Goal: Transaction & Acquisition: Obtain resource

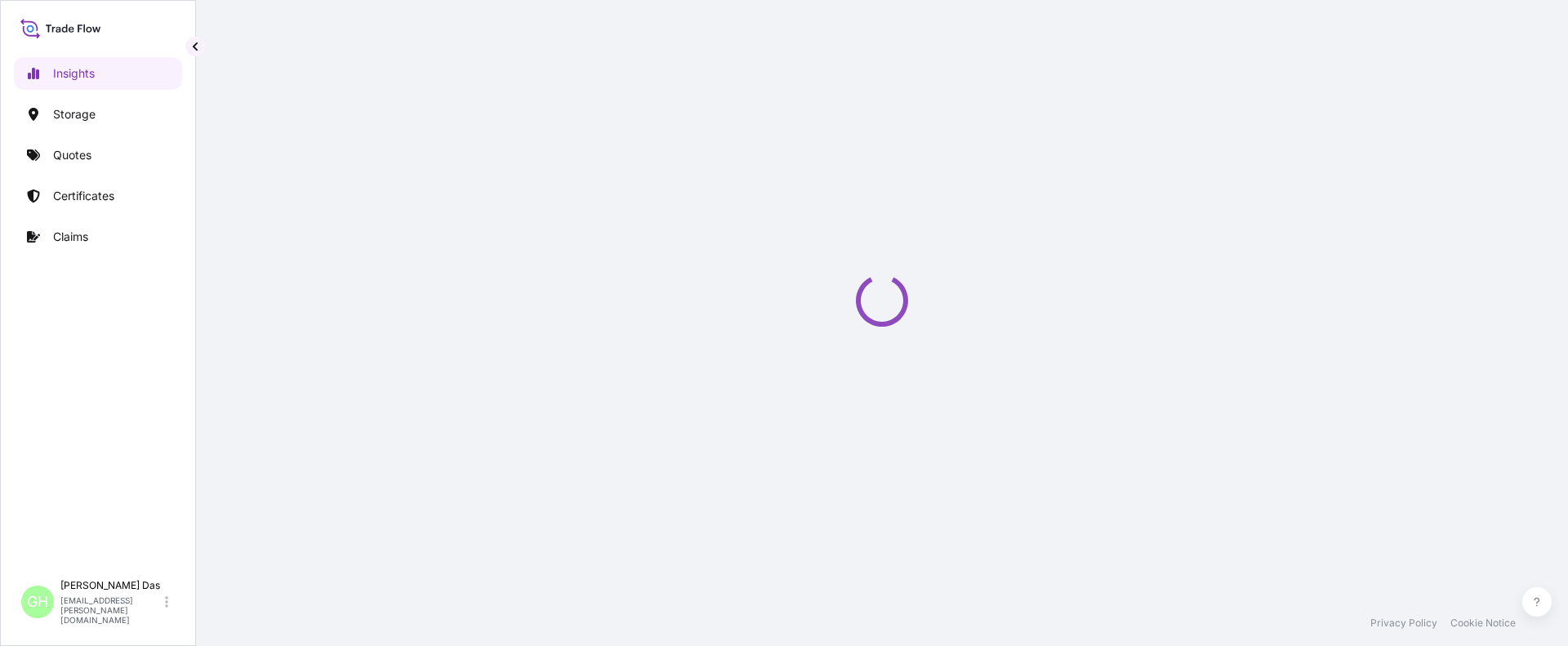
select select "2025"
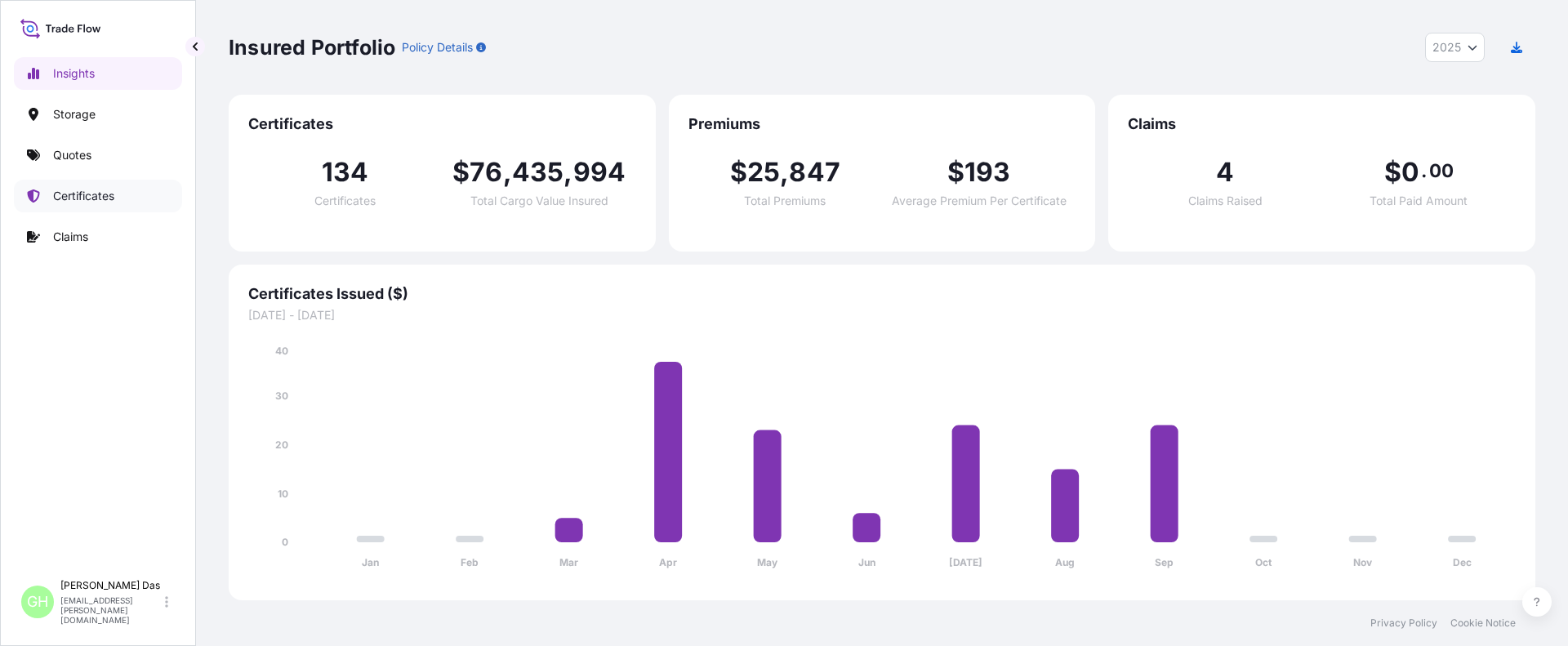
click at [81, 190] on p "Certificates" at bounding box center [84, 196] width 62 height 16
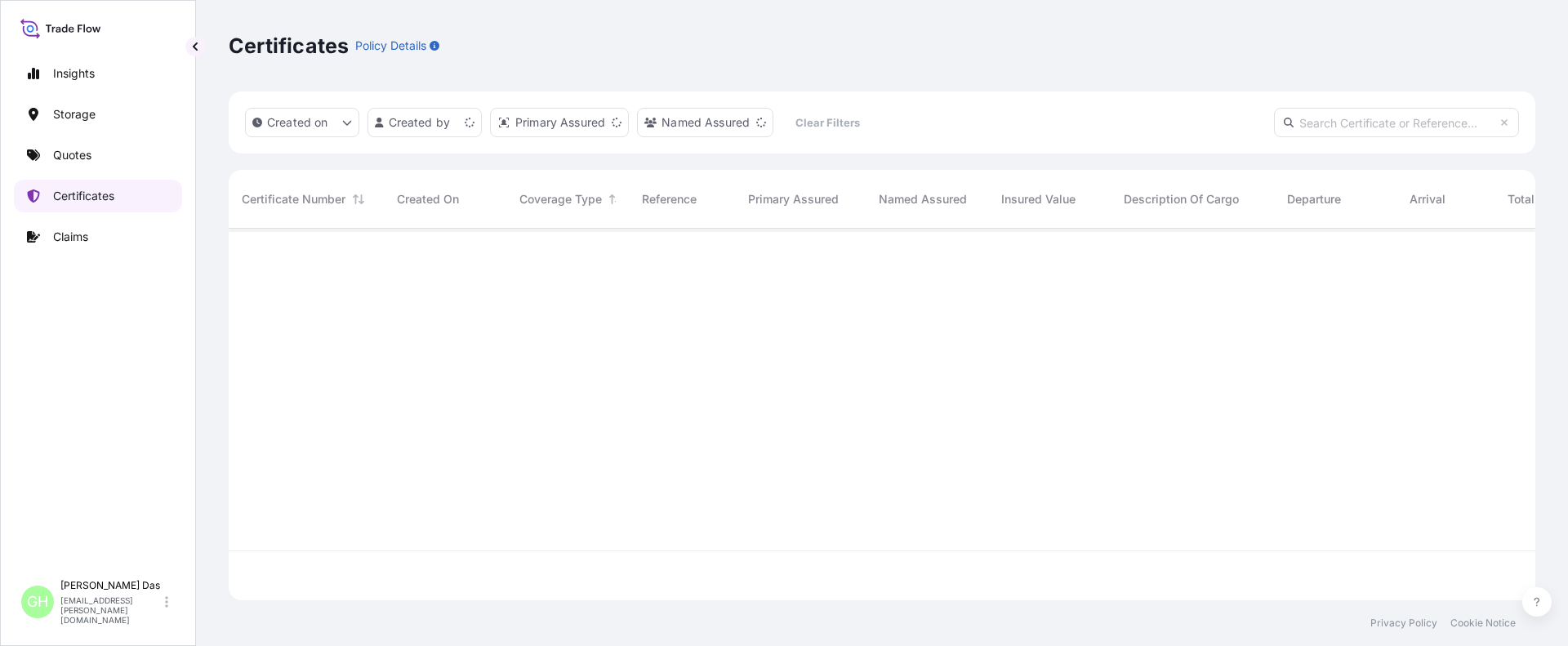
scroll to position [368, 1294]
click at [1307, 122] on input "text" at bounding box center [1396, 122] width 245 height 30
paste input "10420855084 / 5013219308"
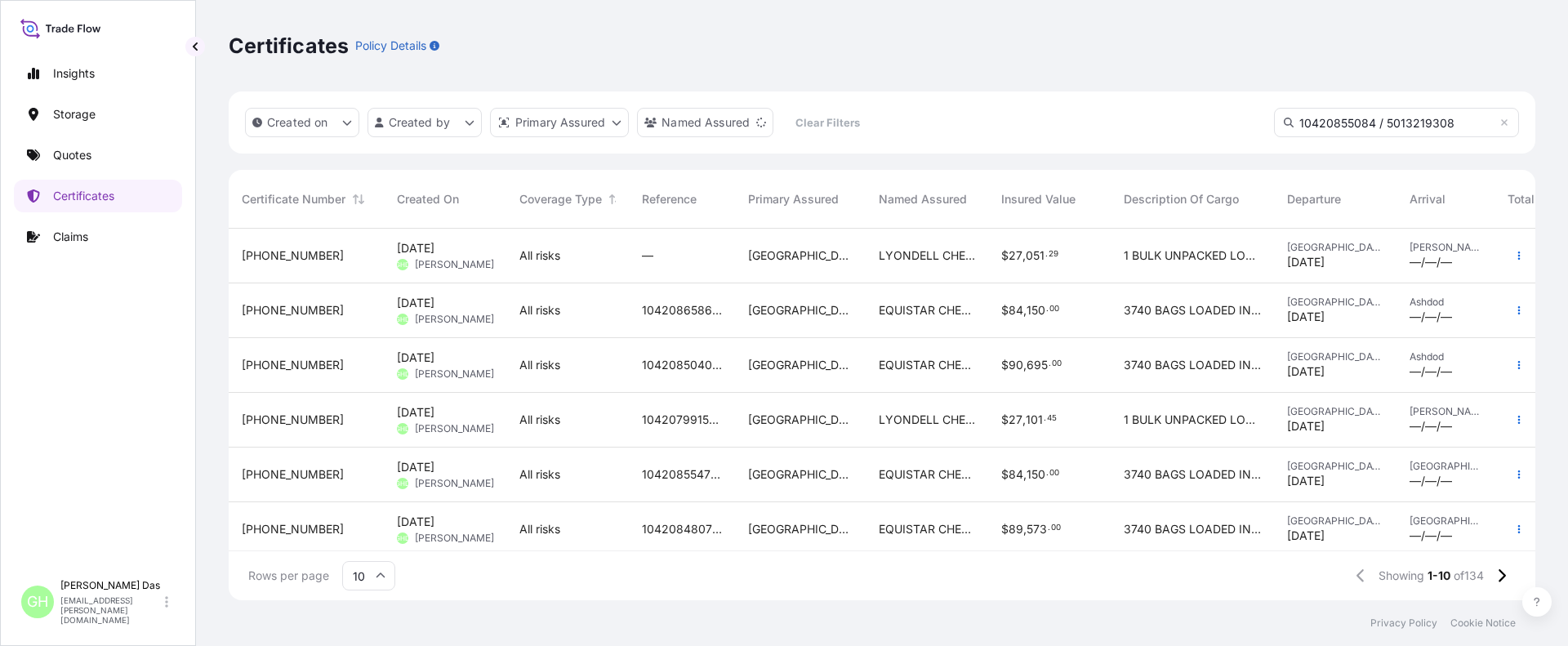
scroll to position [418, 1294]
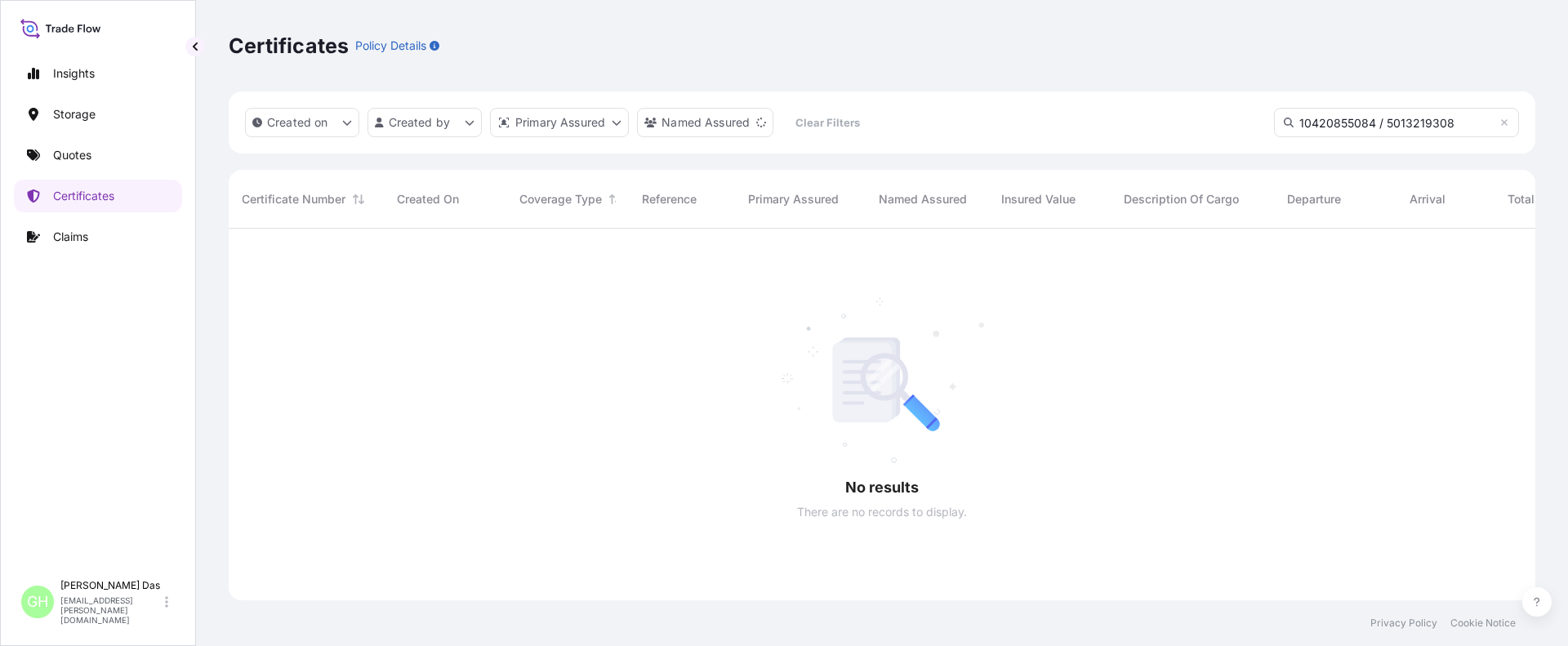
click at [1293, 127] on input "10420855084 / 5013219308" at bounding box center [1396, 122] width 245 height 30
click at [1287, 120] on icon at bounding box center [1289, 122] width 10 height 10
click at [1453, 125] on input "10420855084 / 5013219308" at bounding box center [1396, 122] width 245 height 30
click at [1423, 122] on input "10420855084 / 5013219308" at bounding box center [1396, 122] width 245 height 30
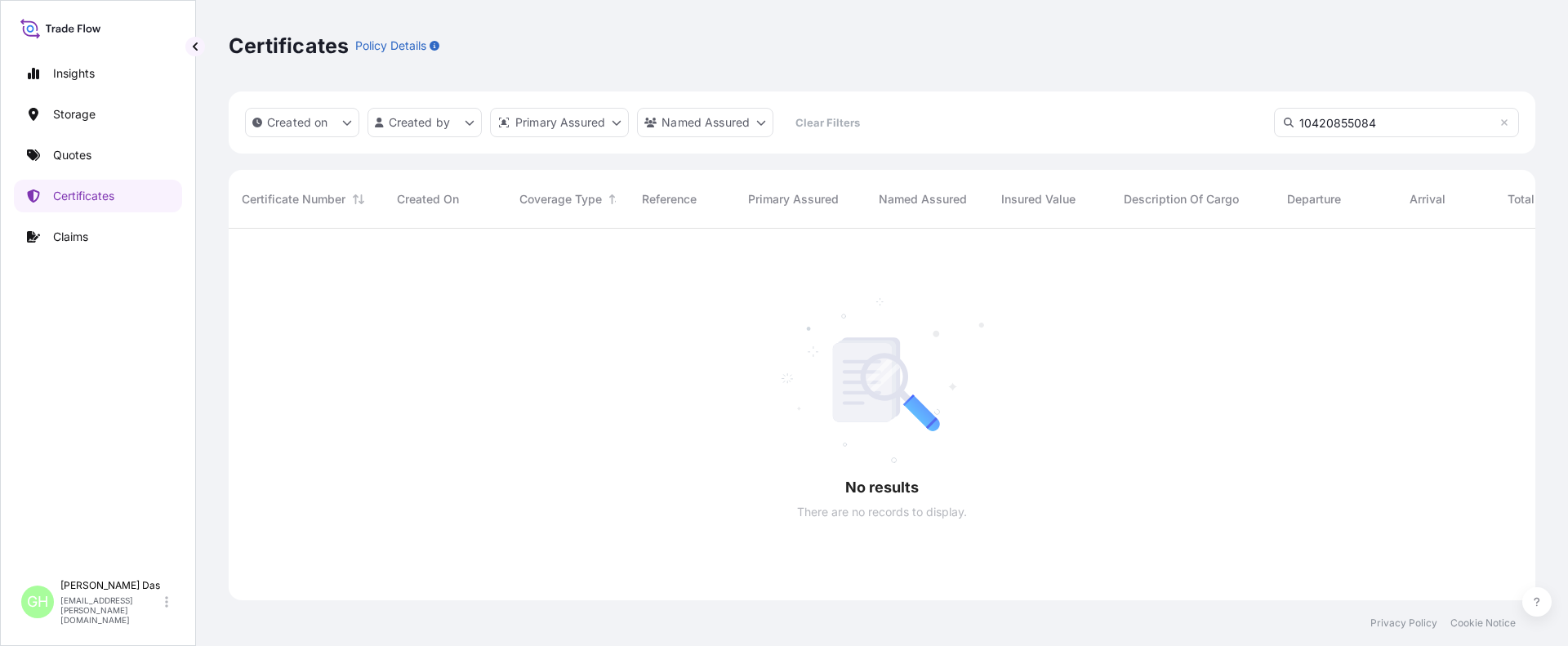
type input "10420855084"
click at [414, 123] on html "Insights Storage Quotes Certificates Claims GH [PERSON_NAME] [EMAIL_ADDRESS][PE…" at bounding box center [784, 323] width 1568 height 646
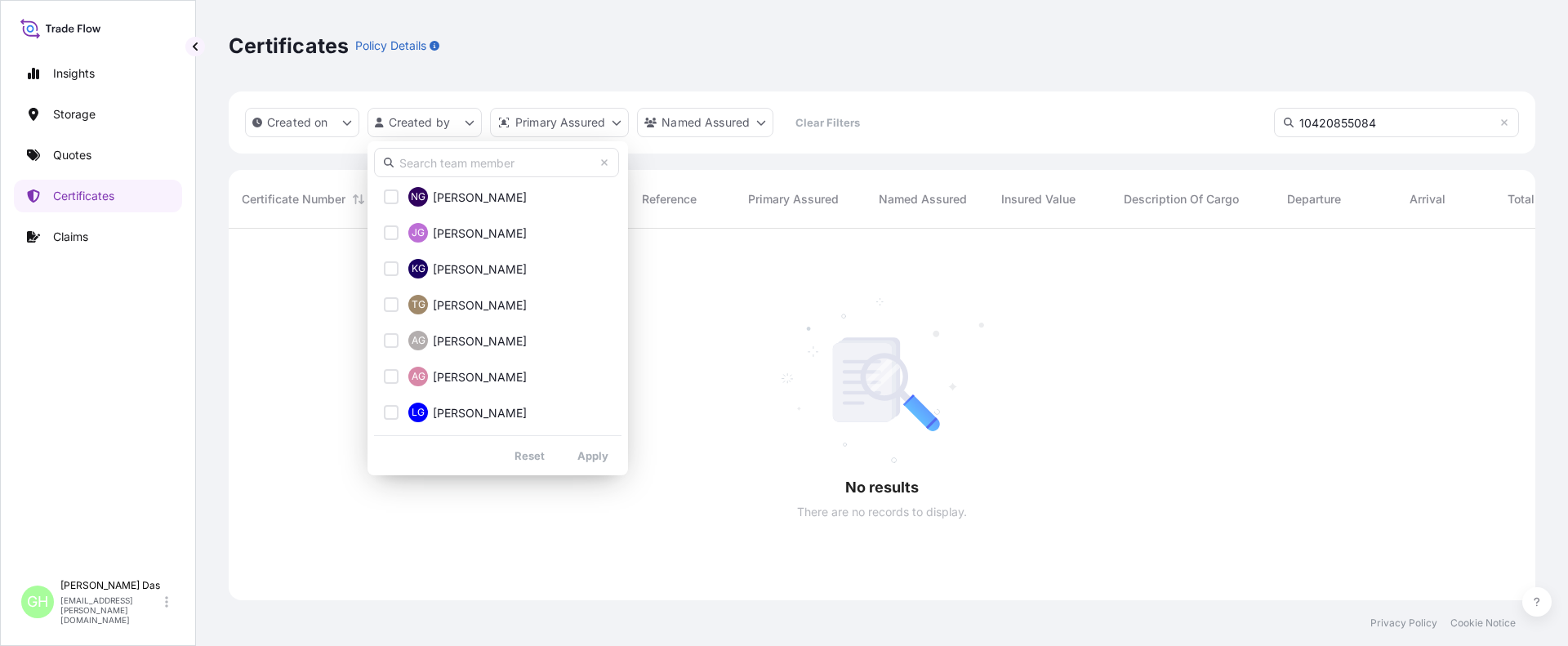
scroll to position [3344, 0]
click at [469, 164] on input "text" at bounding box center [496, 163] width 245 height 30
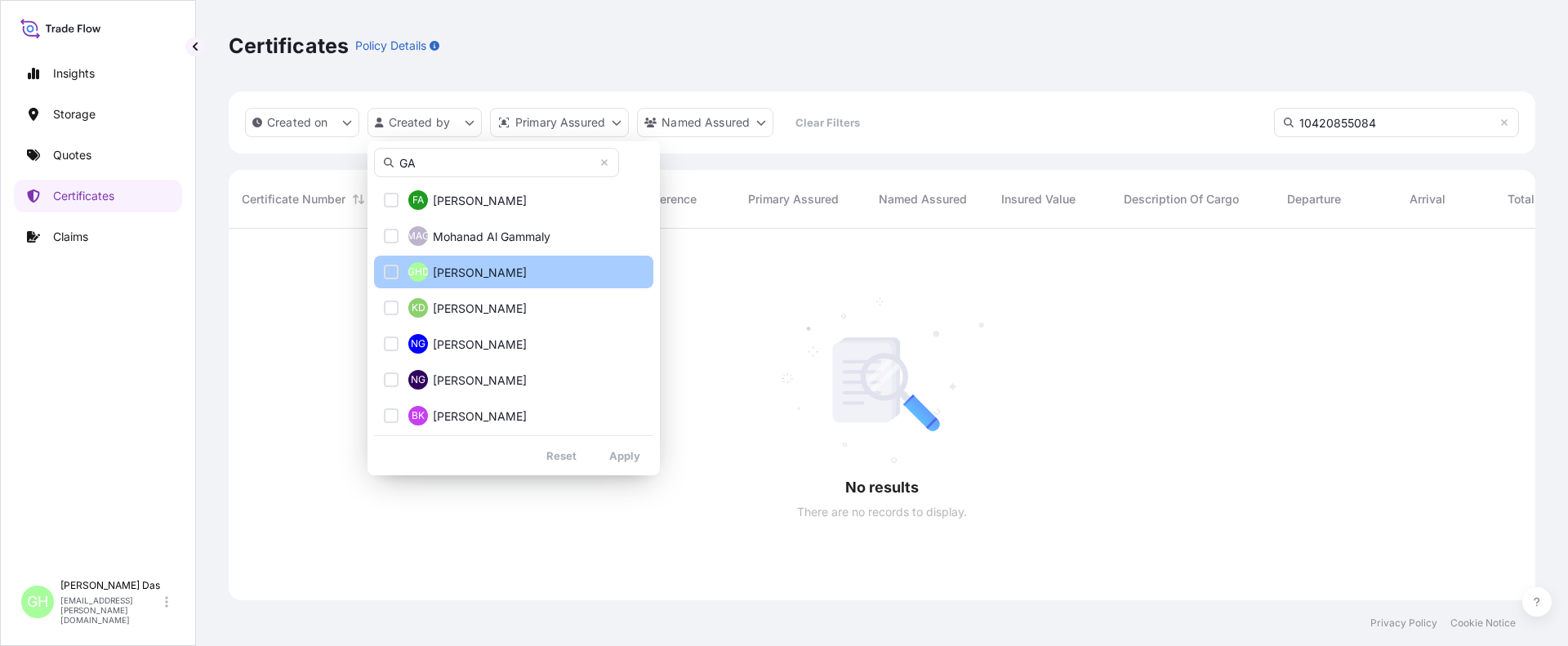
type input "GA"
click at [458, 276] on span "[PERSON_NAME]" at bounding box center [480, 273] width 94 height 16
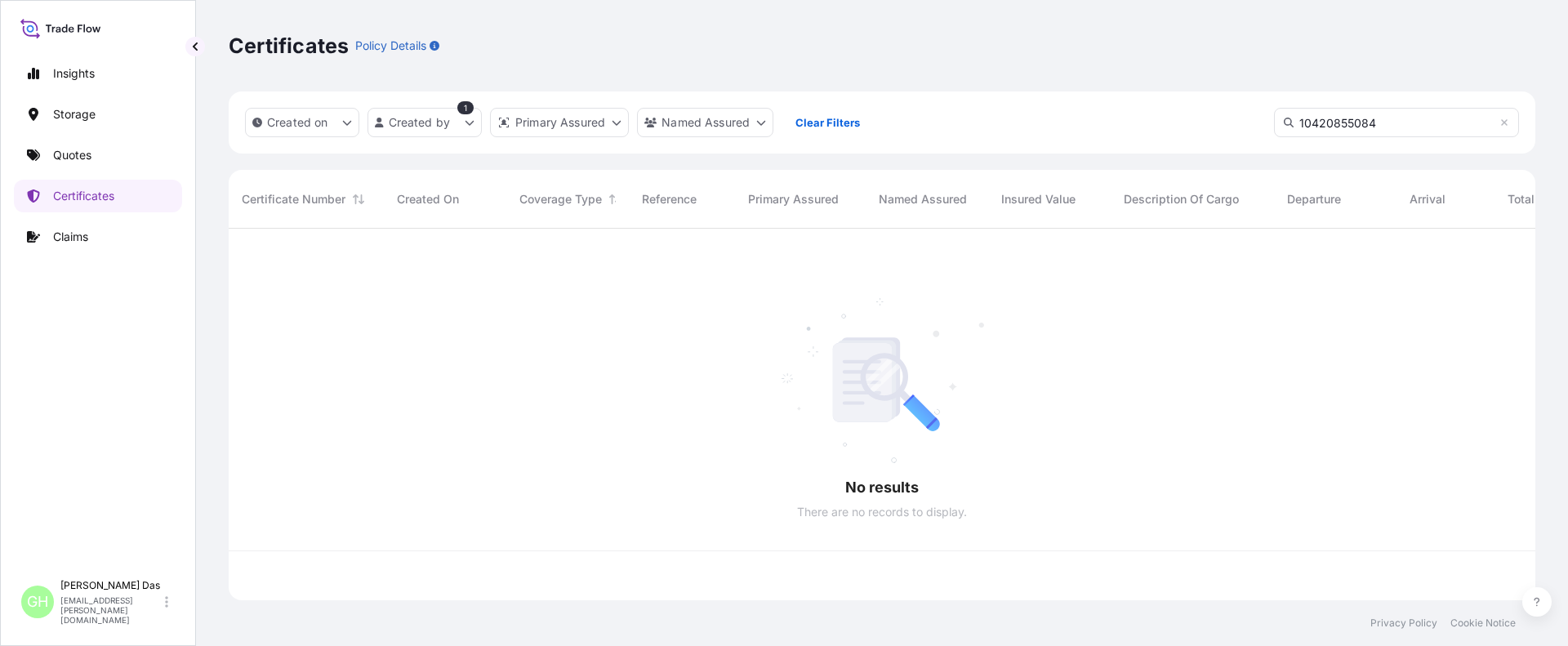
scroll to position [368, 1294]
click at [1284, 123] on icon at bounding box center [1289, 122] width 10 height 10
click at [1286, 122] on icon at bounding box center [1289, 122] width 10 height 10
click at [1419, 124] on input "10420855084" at bounding box center [1396, 122] width 245 height 30
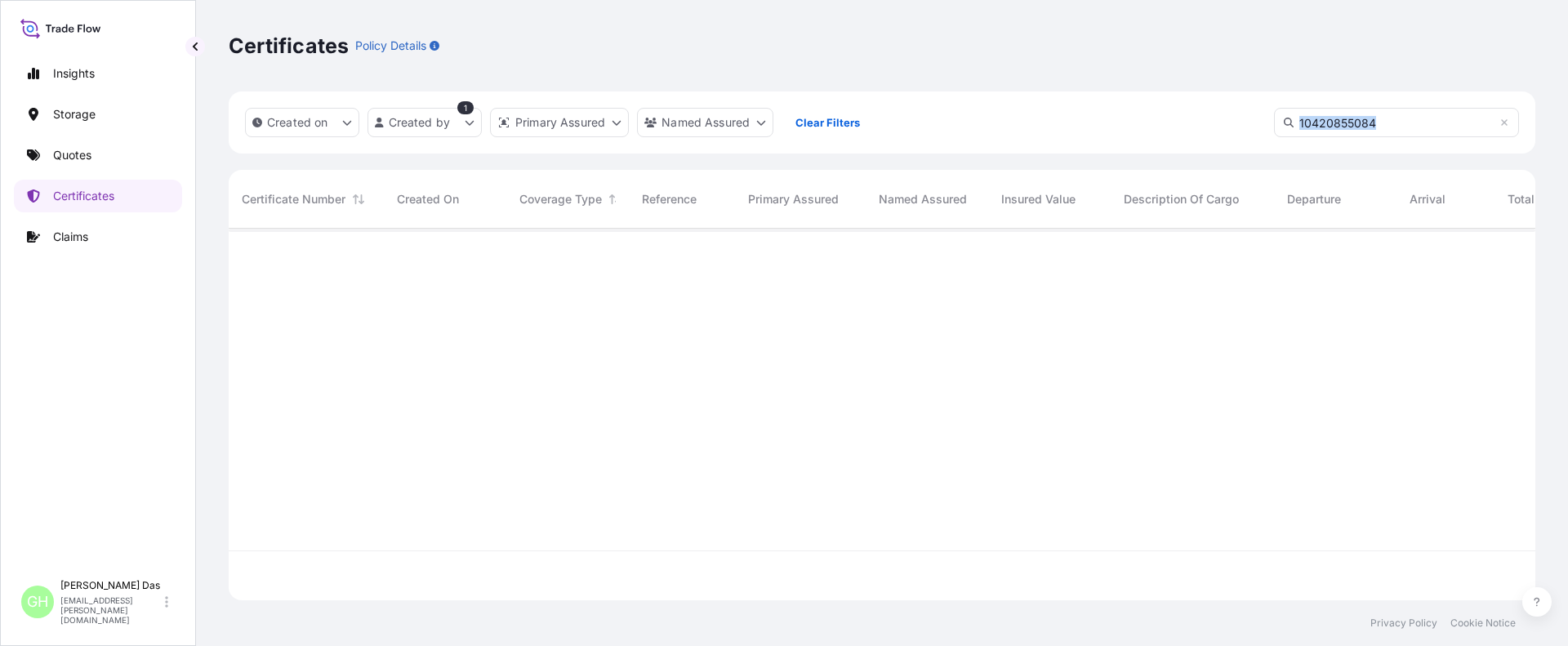
scroll to position [418, 1294]
click at [1419, 124] on input "10420855084" at bounding box center [1396, 122] width 245 height 30
click at [1411, 125] on input "10420855084" at bounding box center [1396, 122] width 245 height 30
click at [64, 158] on p "Quotes" at bounding box center [72, 155] width 39 height 16
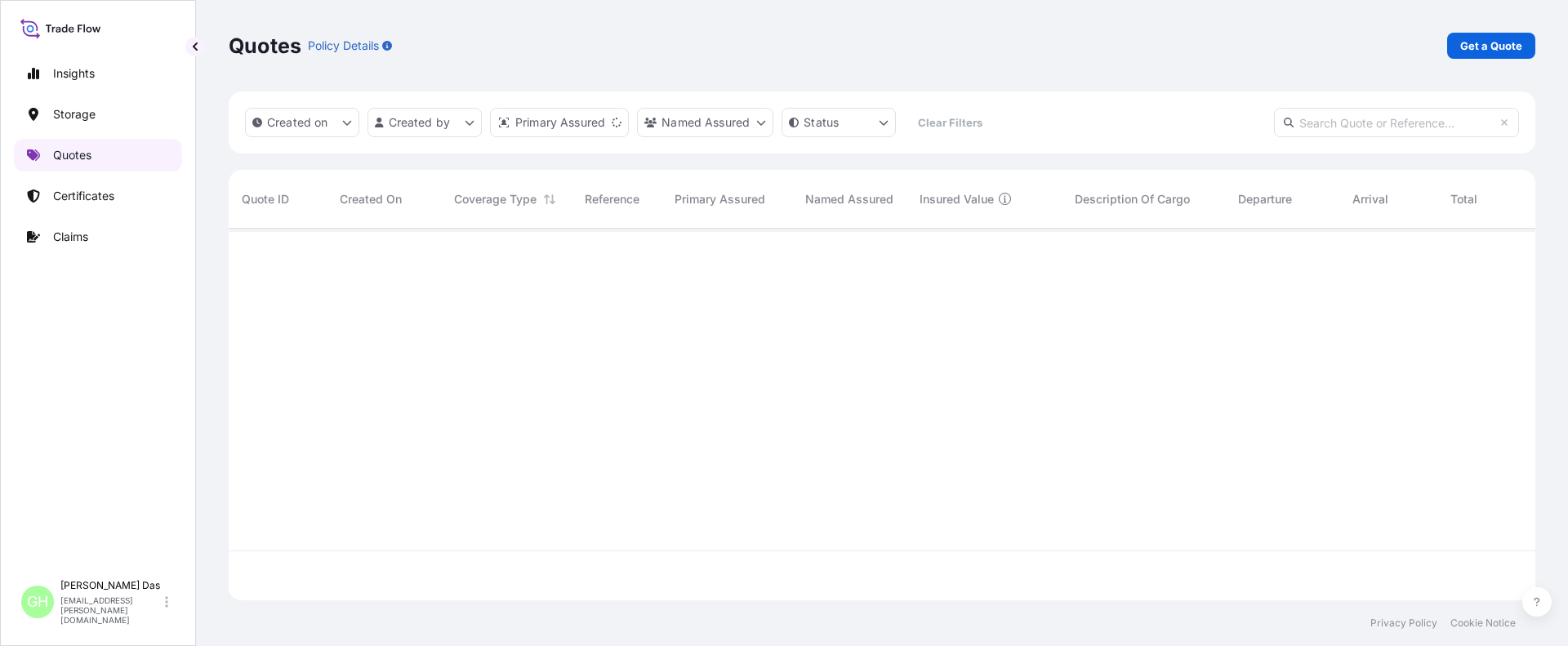
scroll to position [368, 1294]
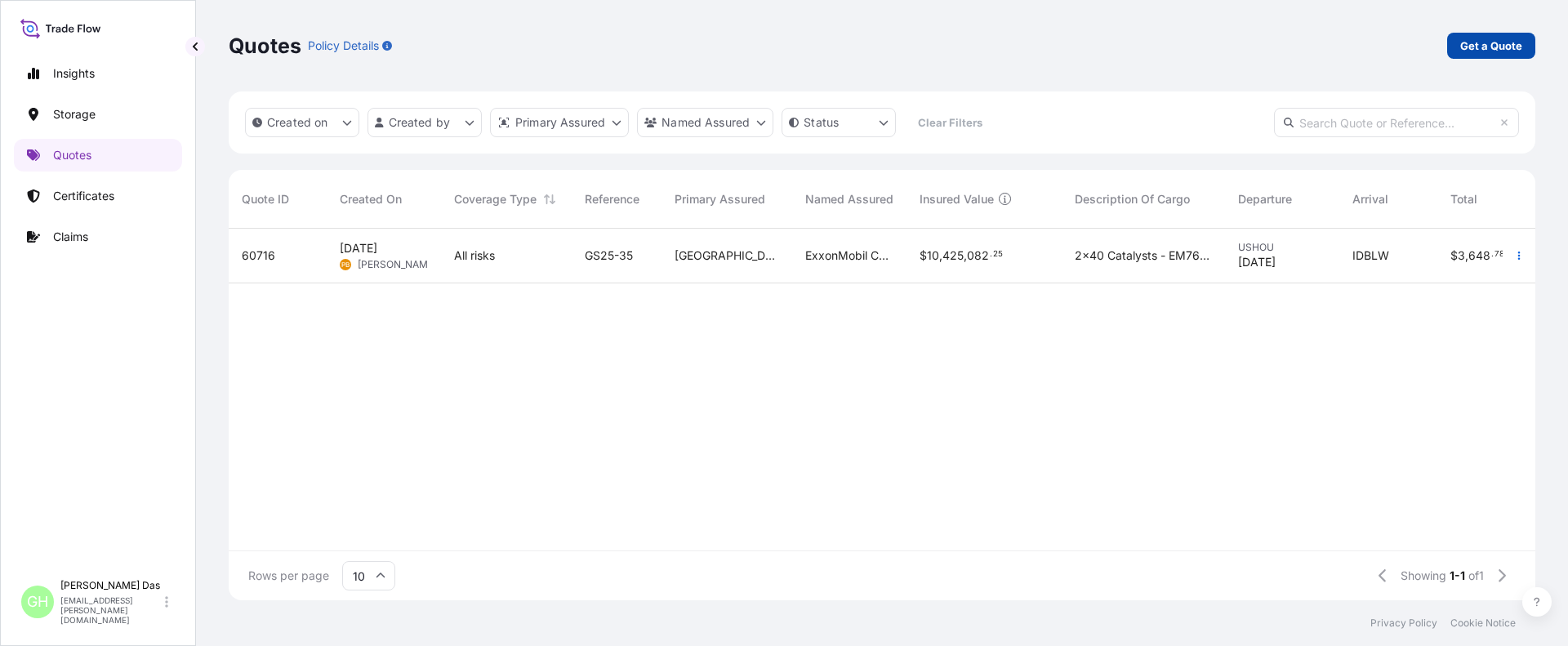
click at [1473, 49] on p "Get a Quote" at bounding box center [1491, 46] width 62 height 16
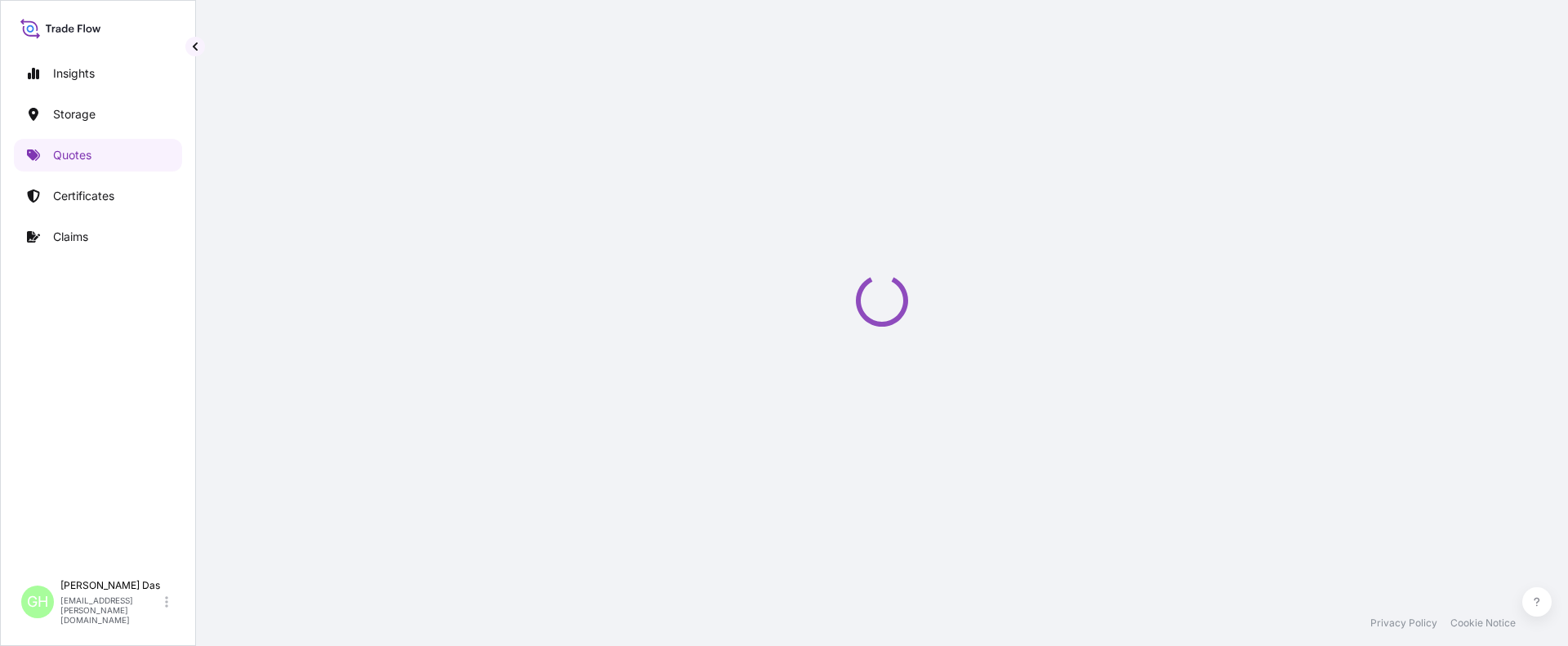
select select "Water"
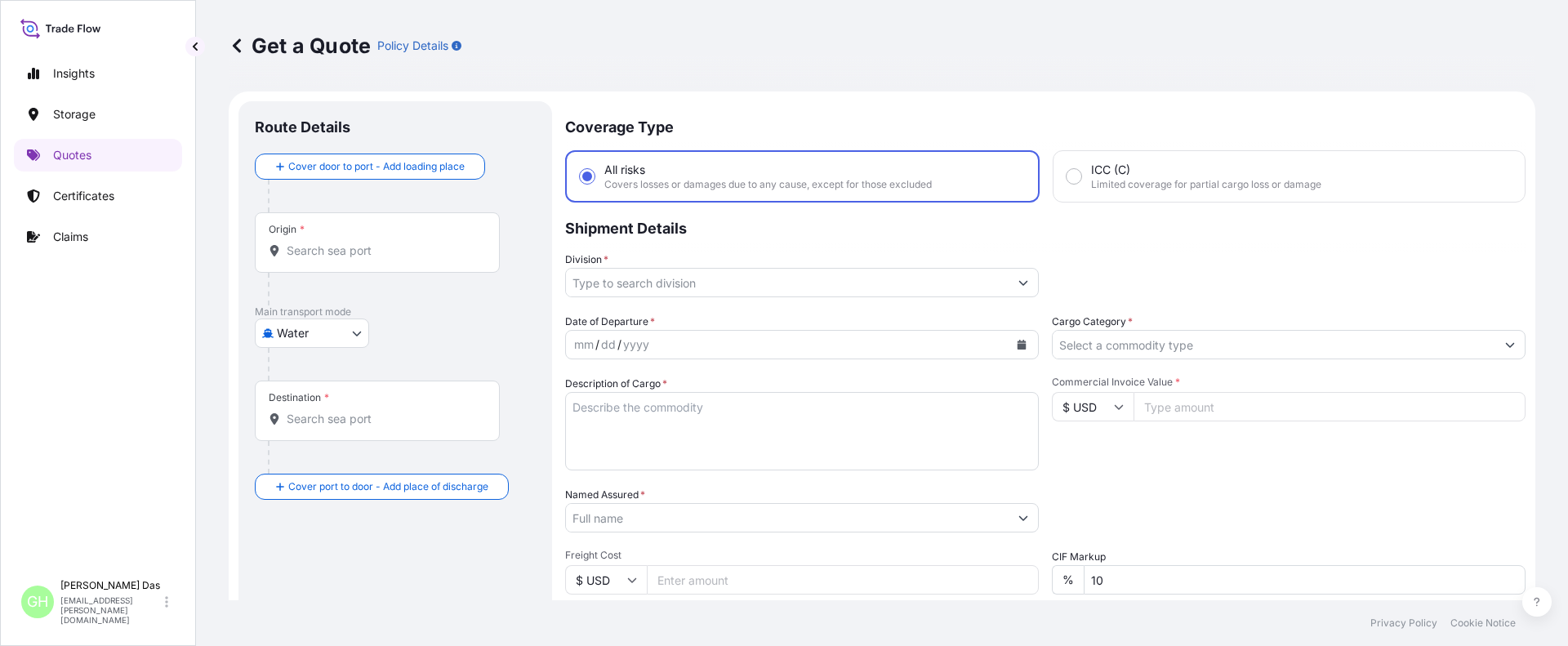
scroll to position [26, 0]
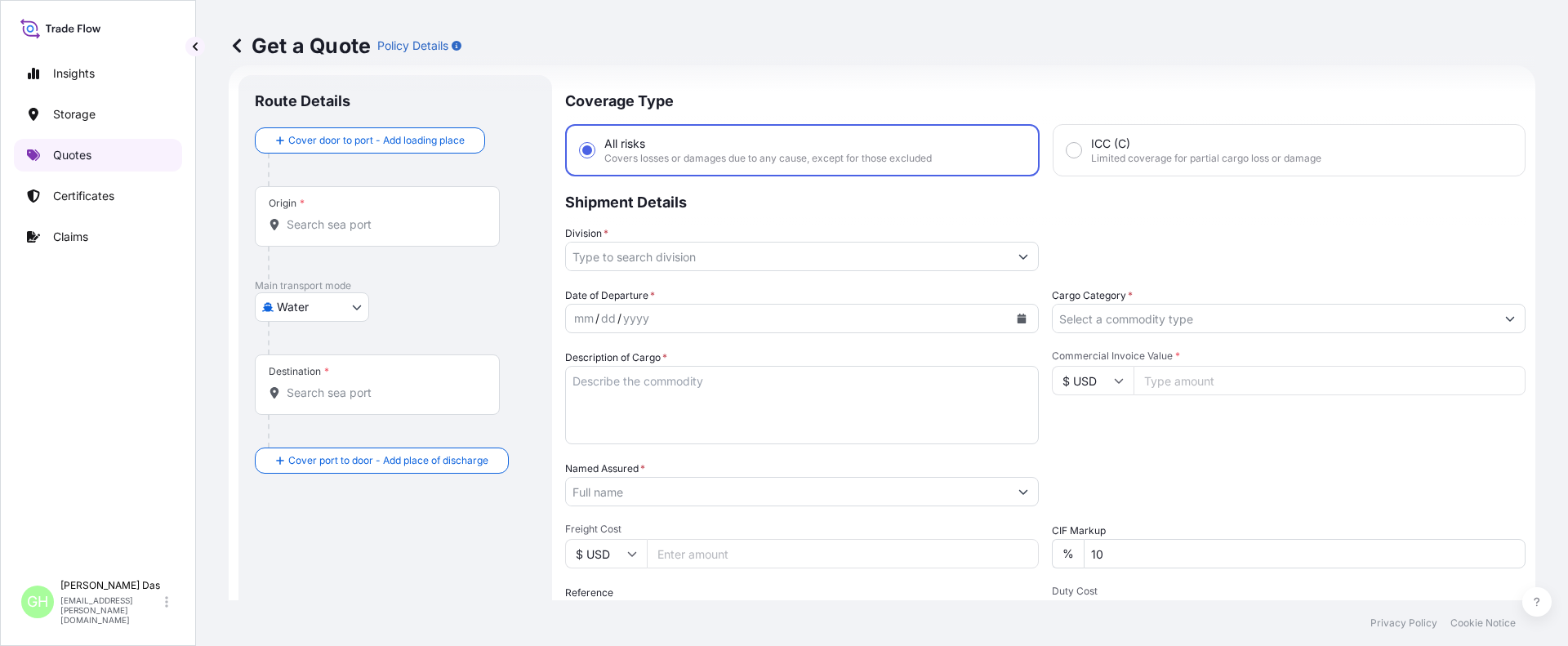
click at [62, 162] on p "Quotes" at bounding box center [72, 155] width 39 height 16
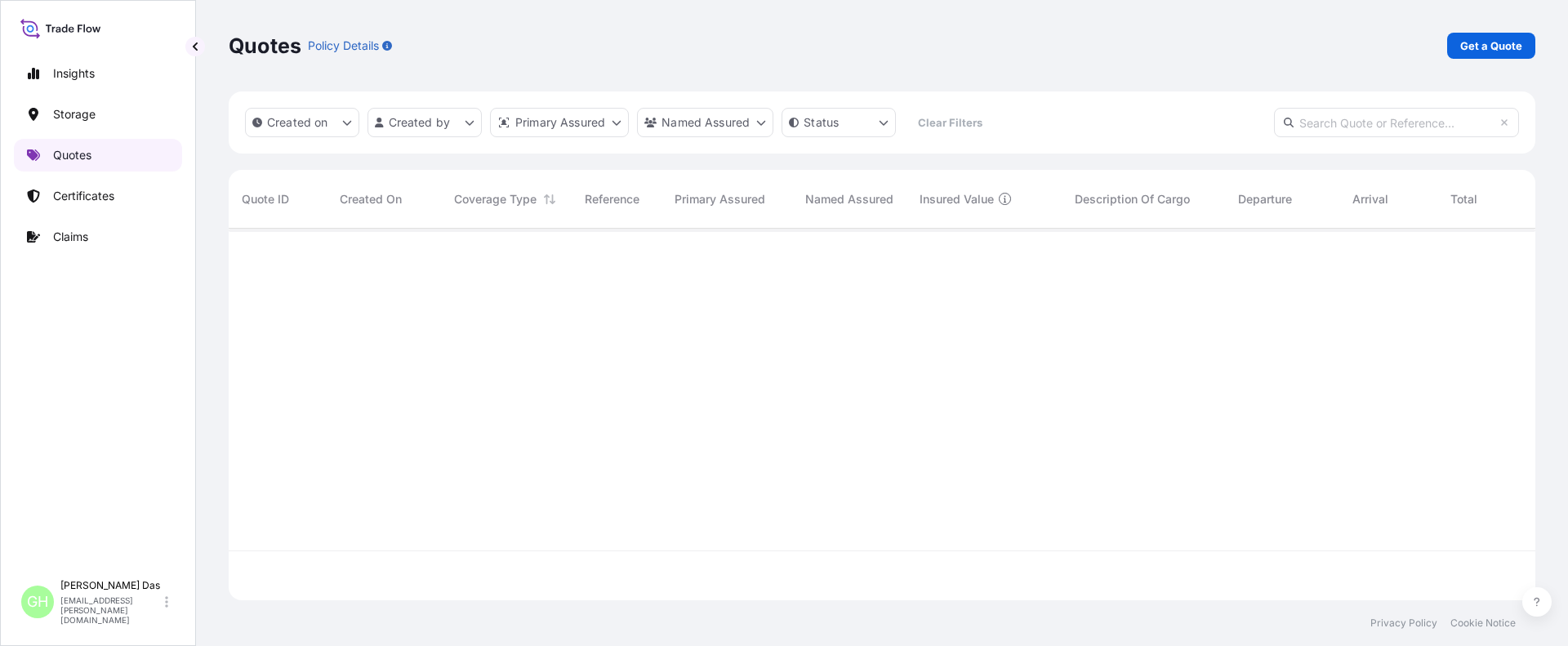
scroll to position [368, 1294]
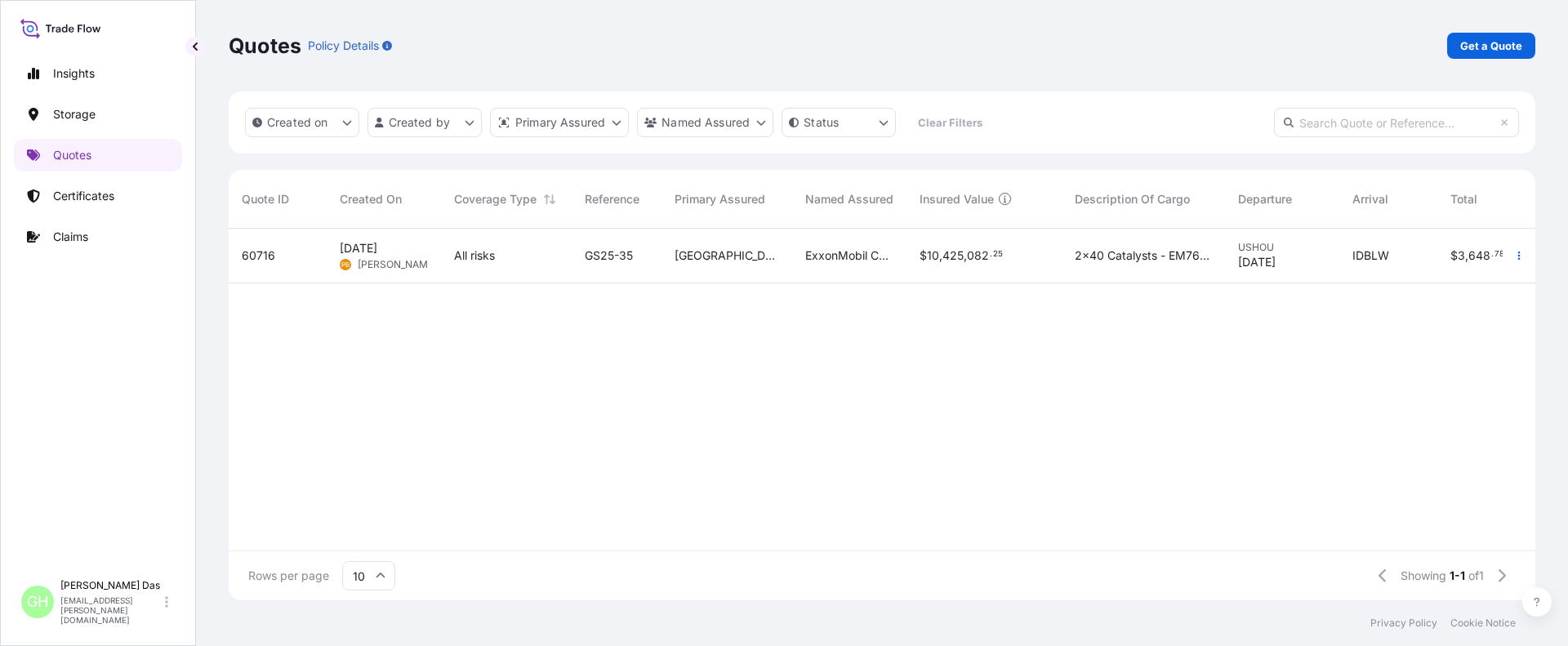
click at [1350, 128] on input "text" at bounding box center [1396, 122] width 245 height 30
paste input "10420855084 / 5013219308"
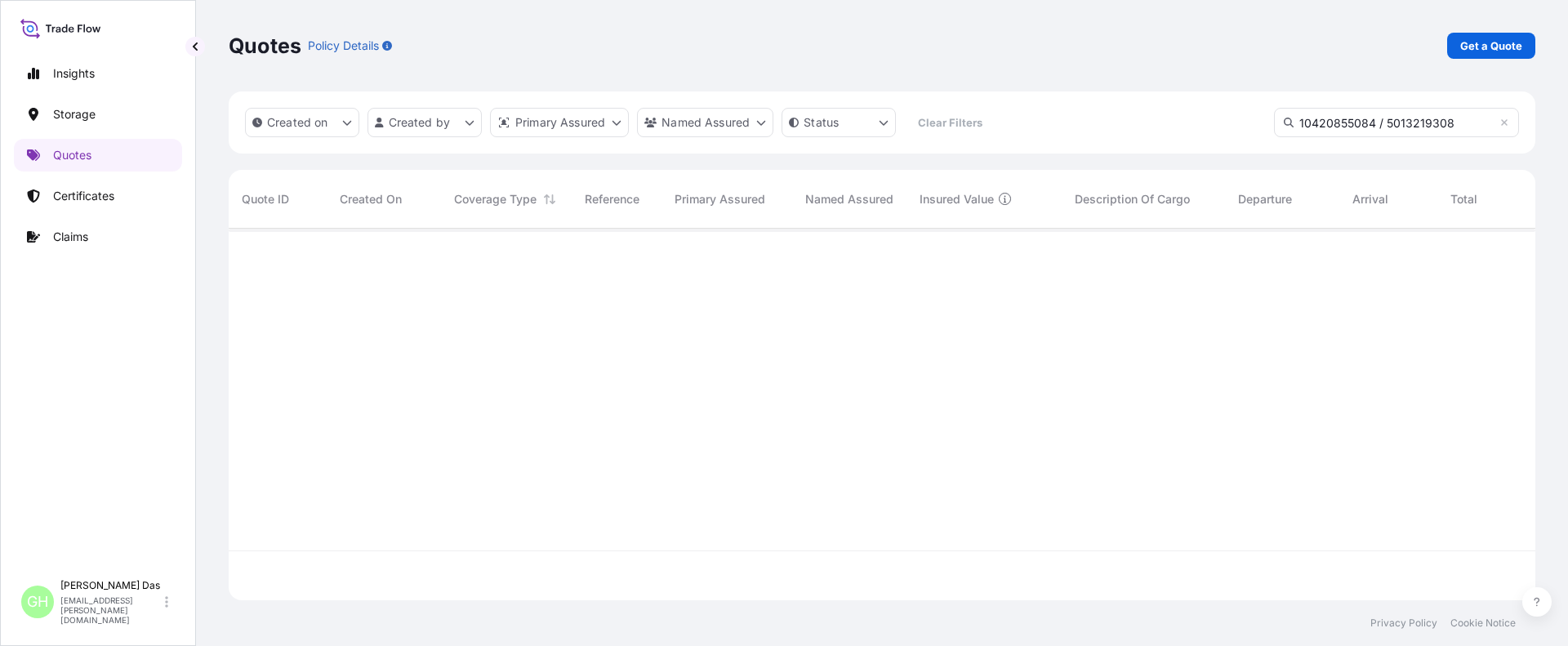
type input "10420855084 / 5013219308"
click at [1470, 44] on p "Get a Quote" at bounding box center [1491, 46] width 62 height 16
select select "Water"
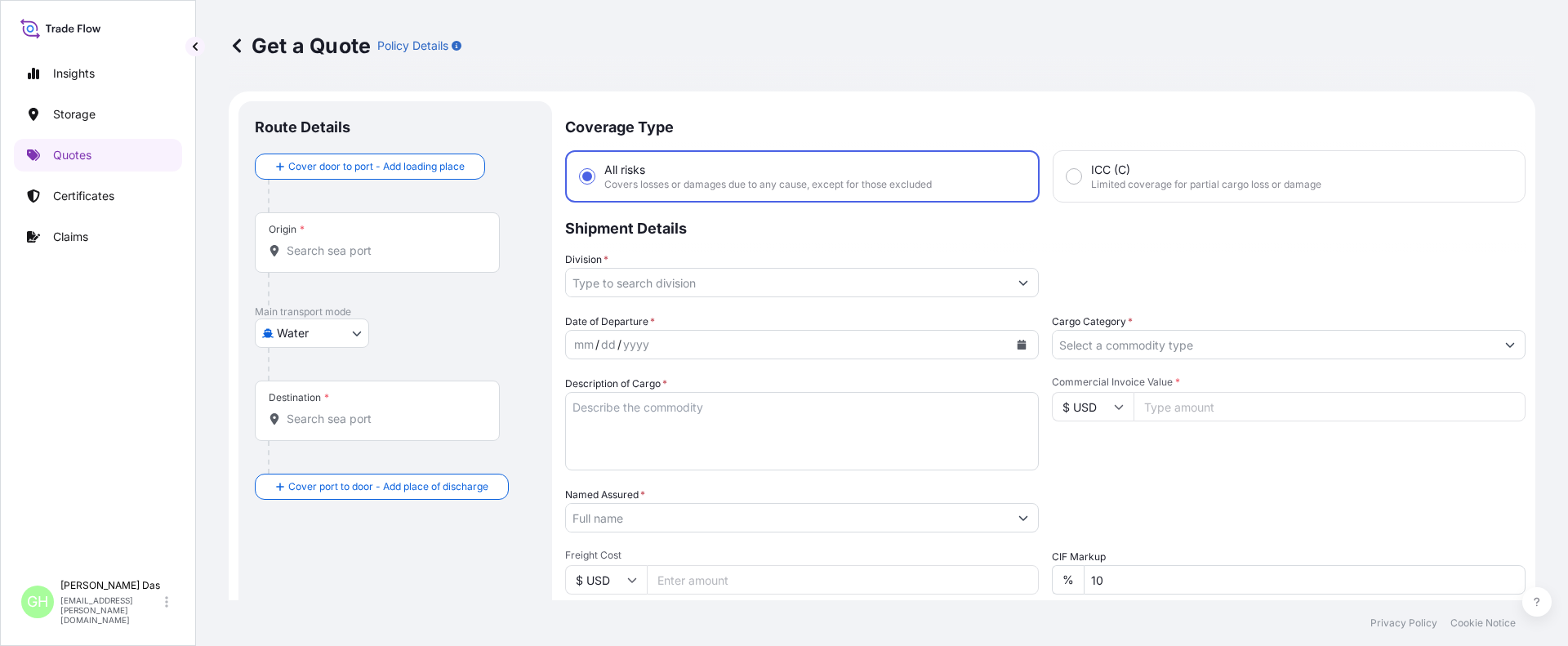
scroll to position [26, 0]
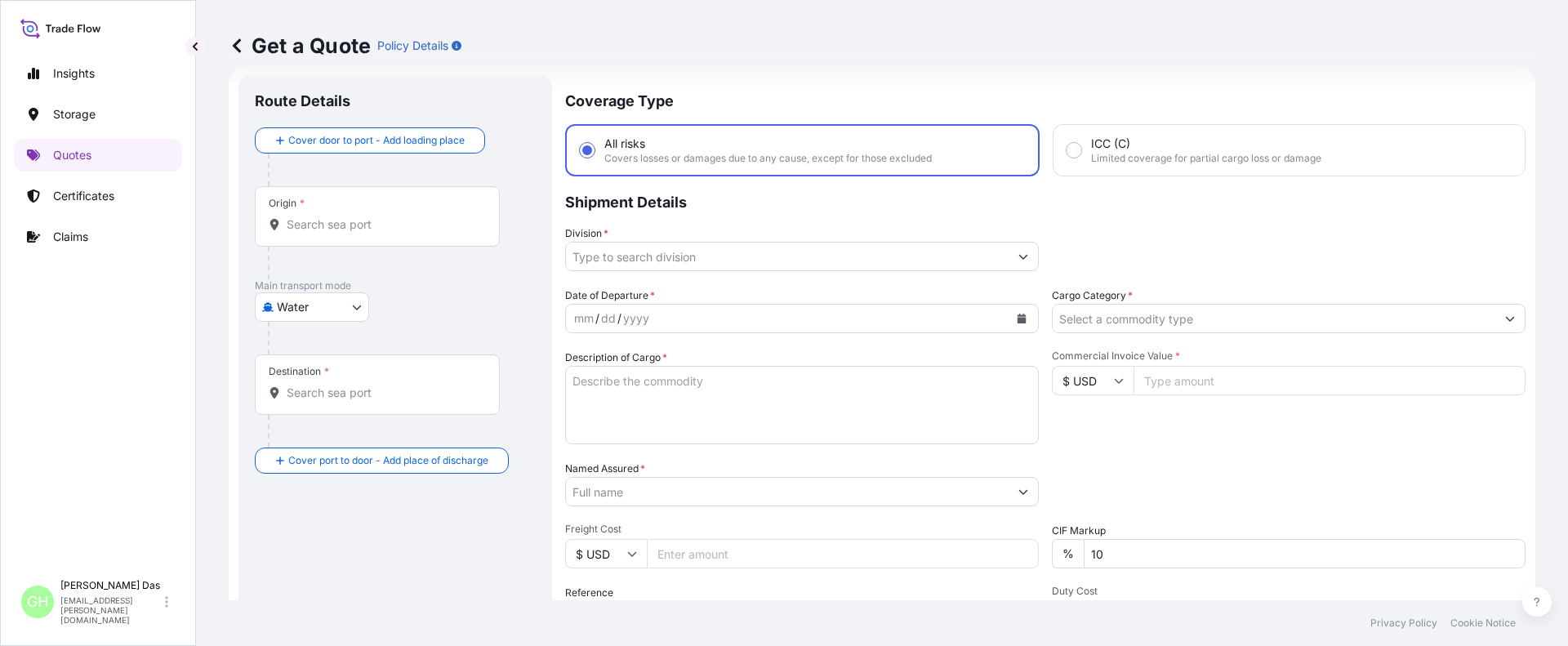
click at [374, 230] on input "Origin *" at bounding box center [383, 224] width 192 height 16
paste input "[GEOGRAPHIC_DATA], [GEOGRAPHIC_DATA]"
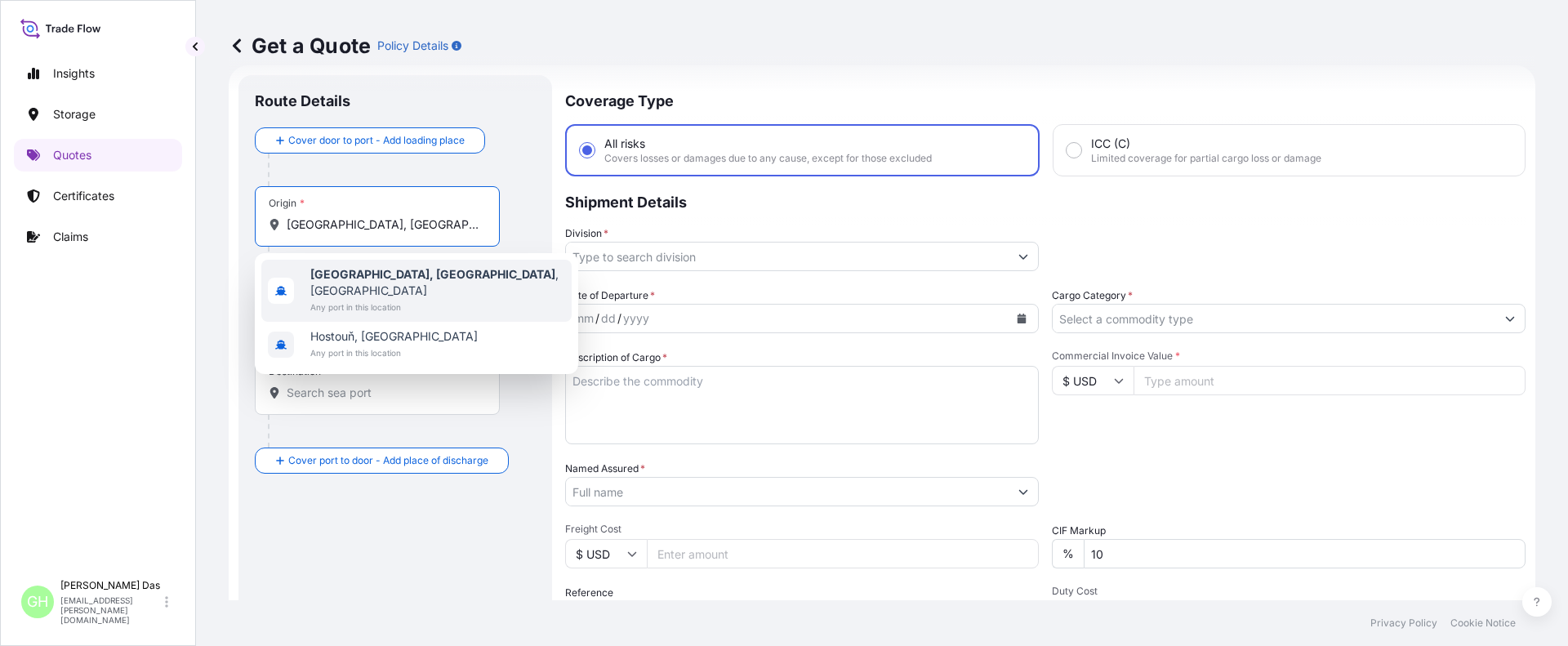
click at [365, 299] on span "Any port in this location" at bounding box center [438, 307] width 255 height 16
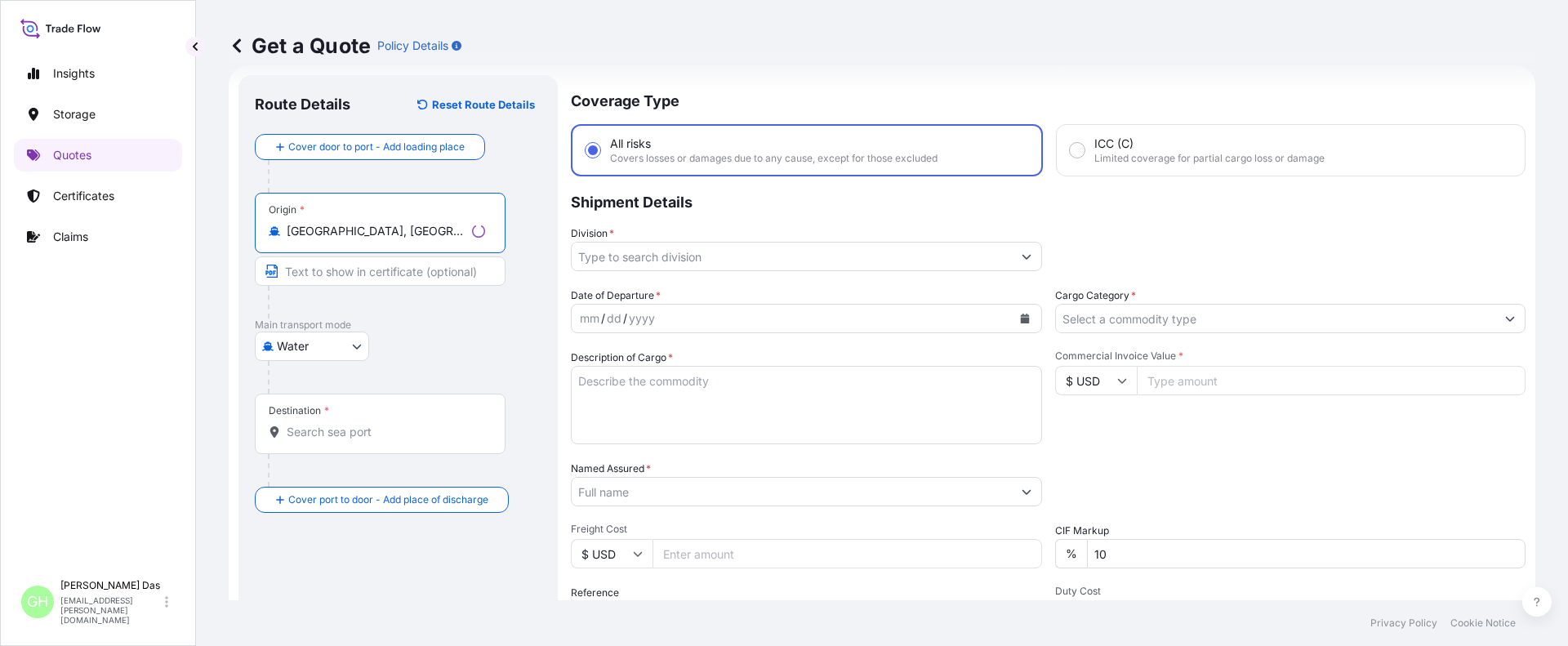
type input "[GEOGRAPHIC_DATA], [GEOGRAPHIC_DATA], [GEOGRAPHIC_DATA]"
click at [344, 430] on input "Destination *" at bounding box center [383, 432] width 192 height 16
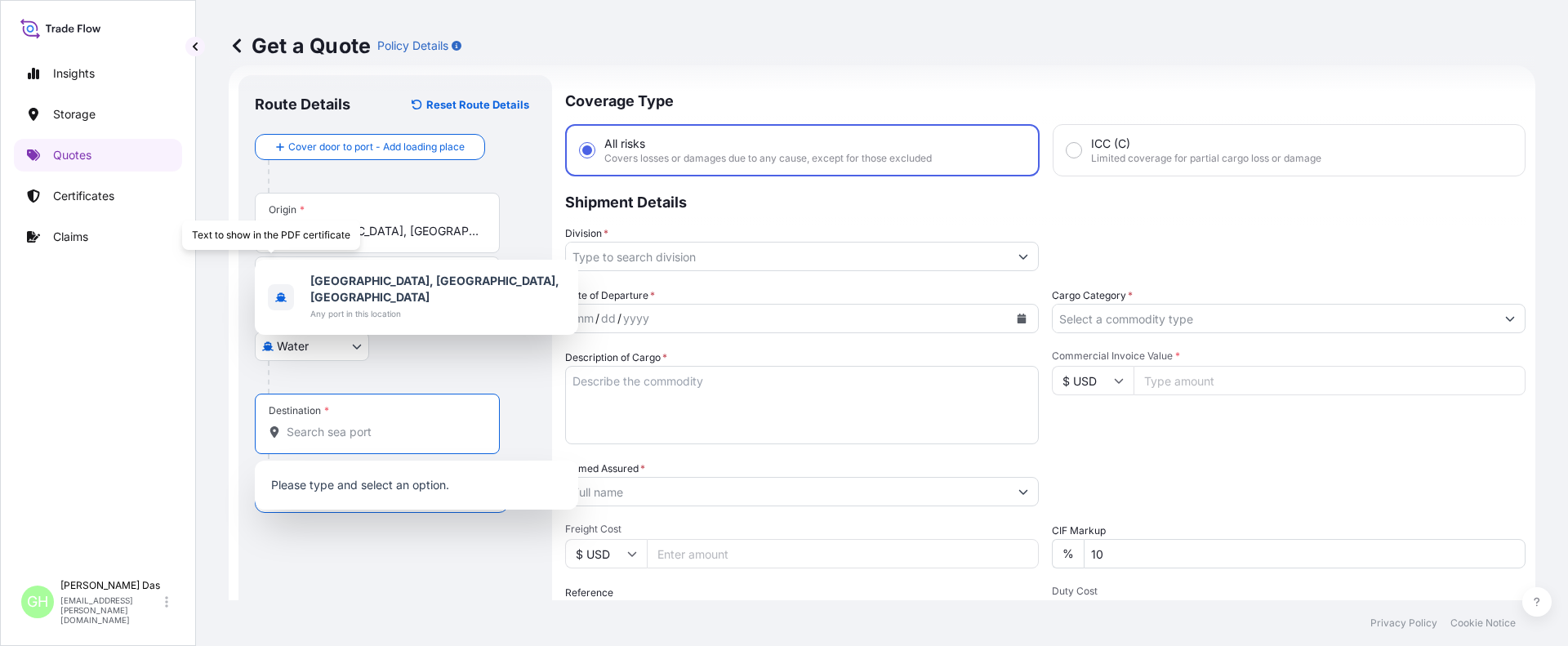
paste input "[PERSON_NAME], [GEOGRAPHIC_DATA]"
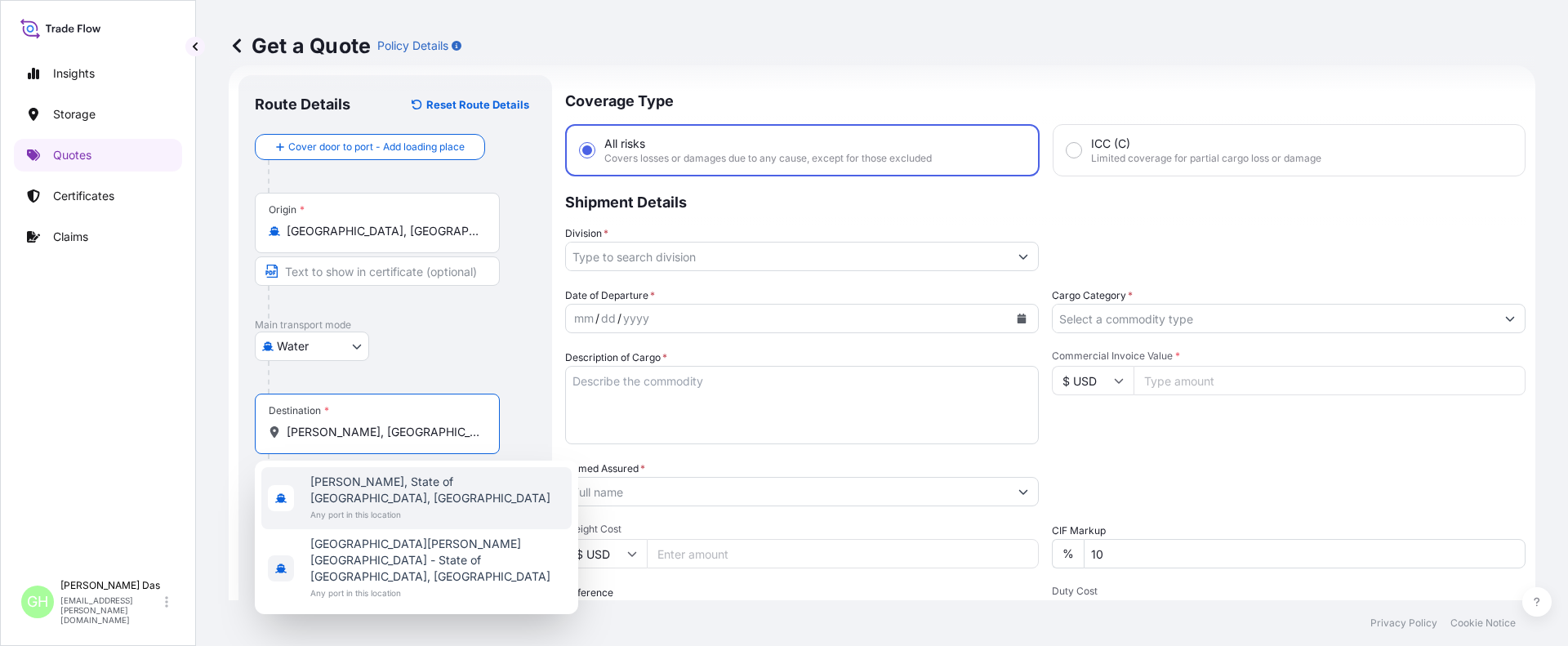
click at [313, 487] on span "[PERSON_NAME], State of [GEOGRAPHIC_DATA], [GEOGRAPHIC_DATA]" at bounding box center [438, 490] width 255 height 33
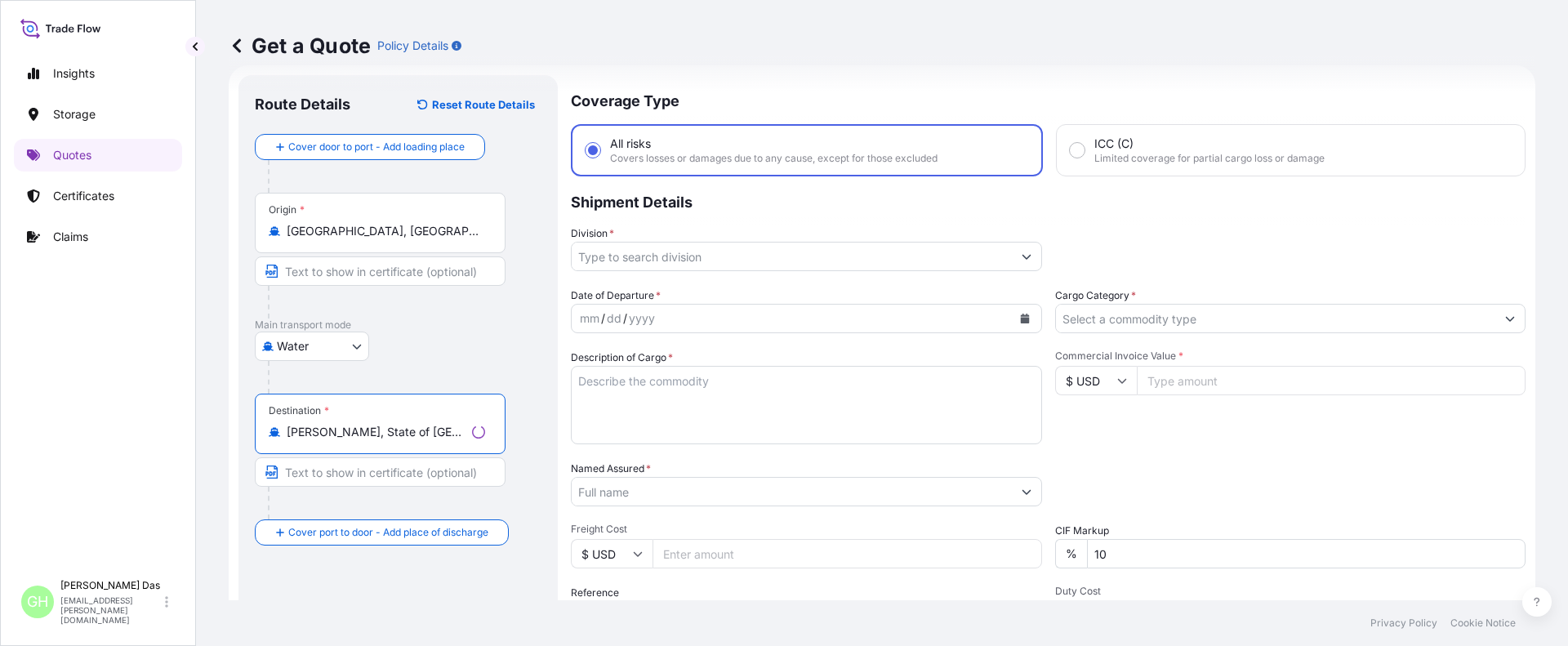
type input "[PERSON_NAME], State of [GEOGRAPHIC_DATA], [GEOGRAPHIC_DATA]"
click at [630, 249] on input "Division *" at bounding box center [791, 256] width 440 height 30
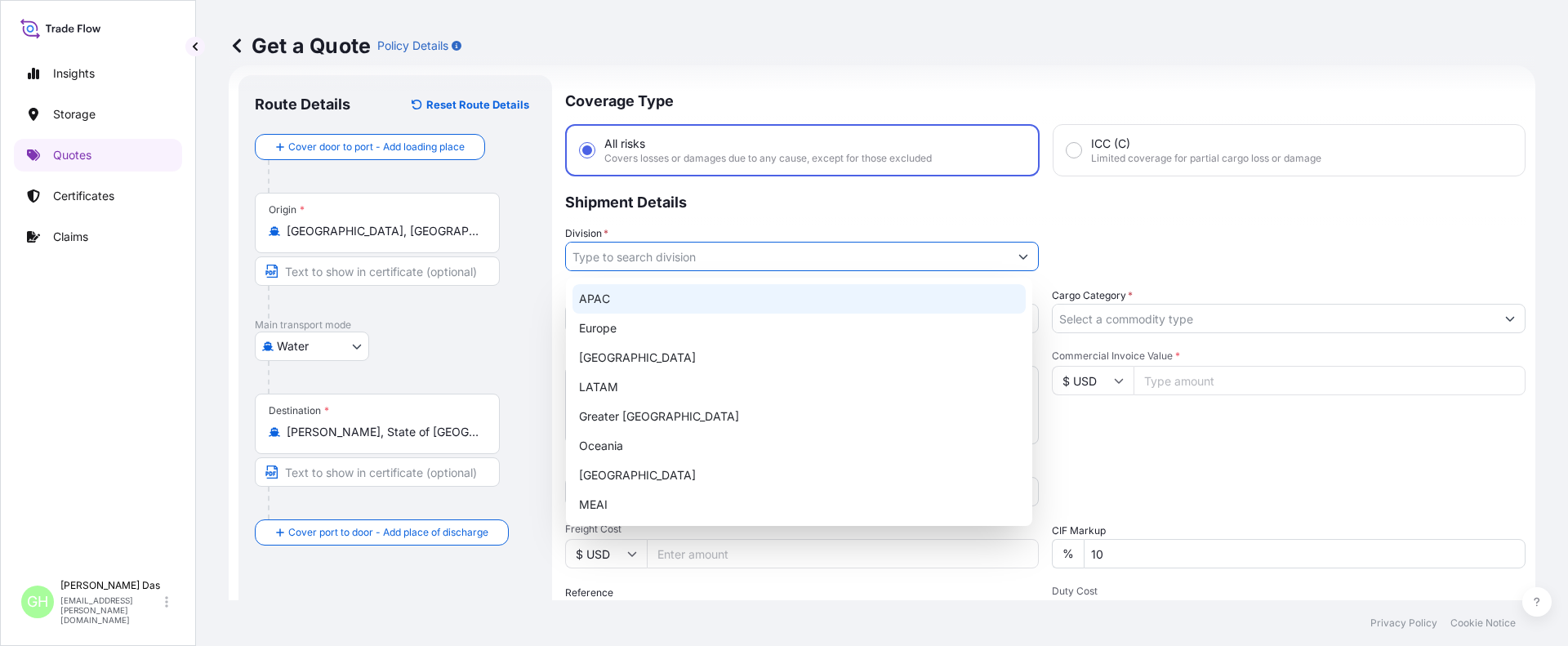
click at [598, 300] on div "APAC" at bounding box center [798, 299] width 453 height 30
type input "APAC"
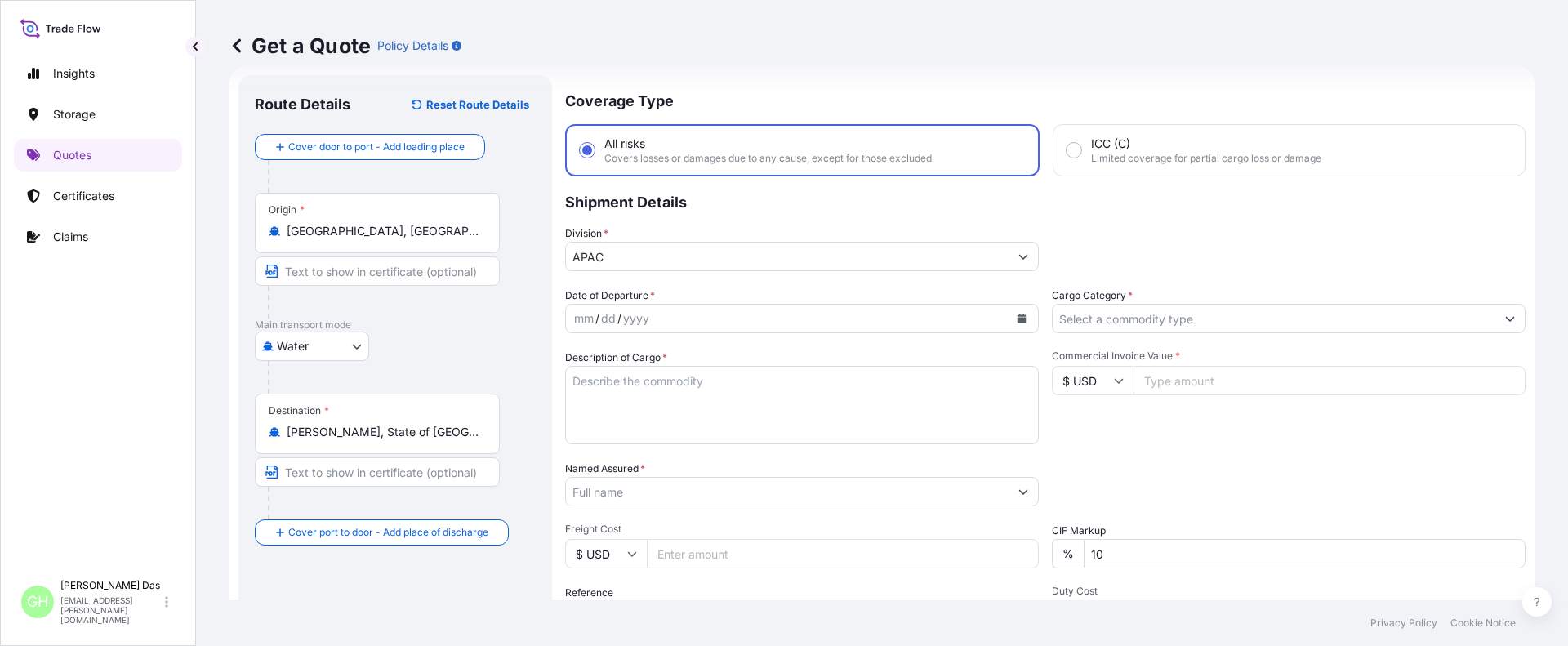
click at [34, 468] on div "Insights Storage Quotes Certificates Claims" at bounding box center [98, 307] width 168 height 529
click at [1018, 319] on icon "Calendar" at bounding box center [1022, 319] width 9 height 10
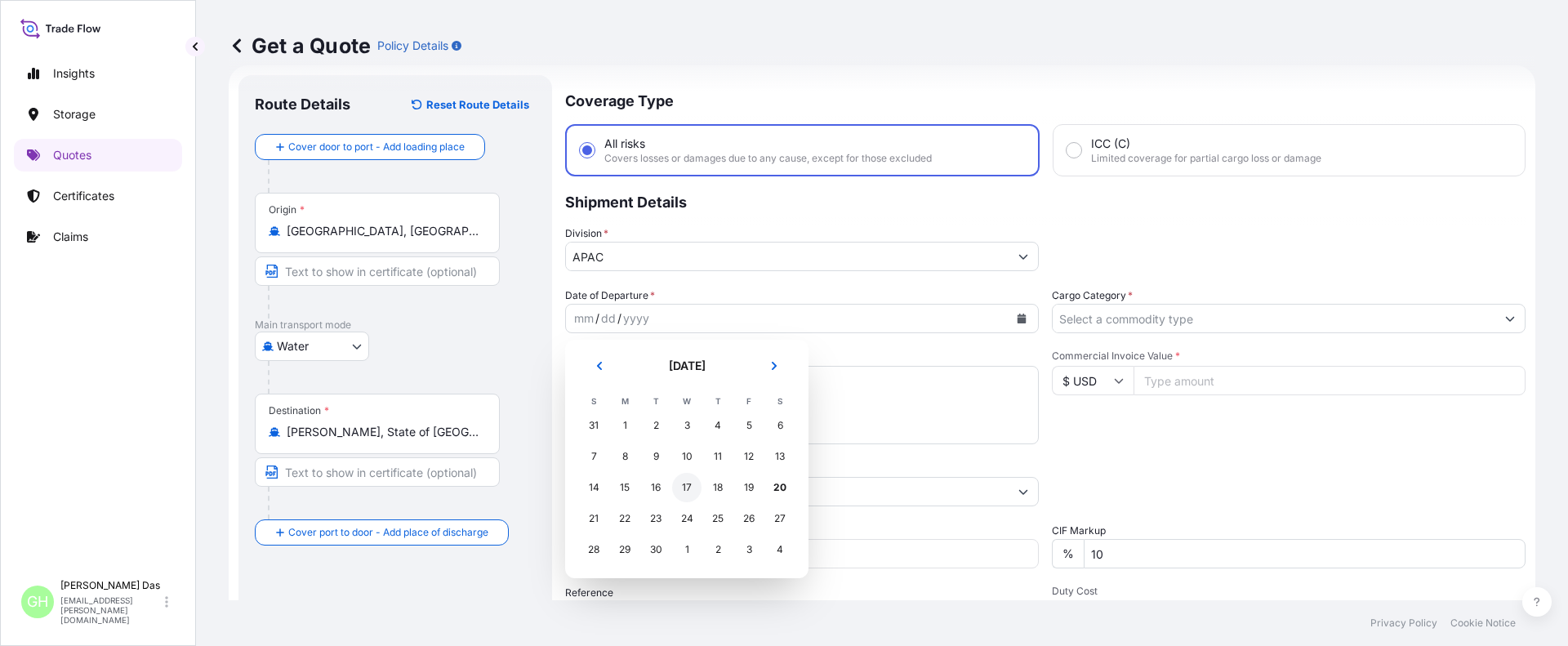
click at [685, 487] on div "17" at bounding box center [687, 487] width 30 height 30
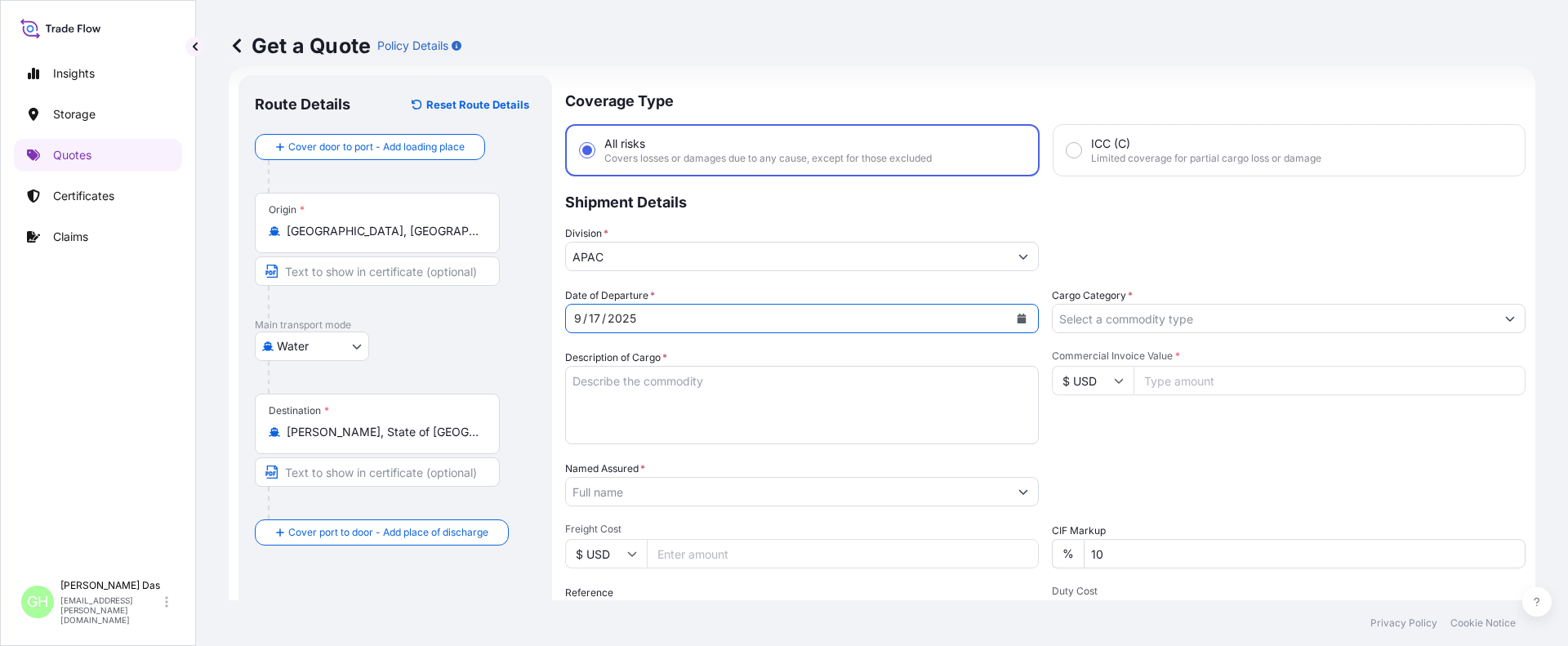
click at [634, 389] on textarea "Description of Cargo *" at bounding box center [802, 404] width 473 height 78
paste textarea "BULK UNPACKED LOADED INTO 1 20' CONTAINER(S) DIPROPYLENE GLYCOL FRAGRANCE, FLEX…"
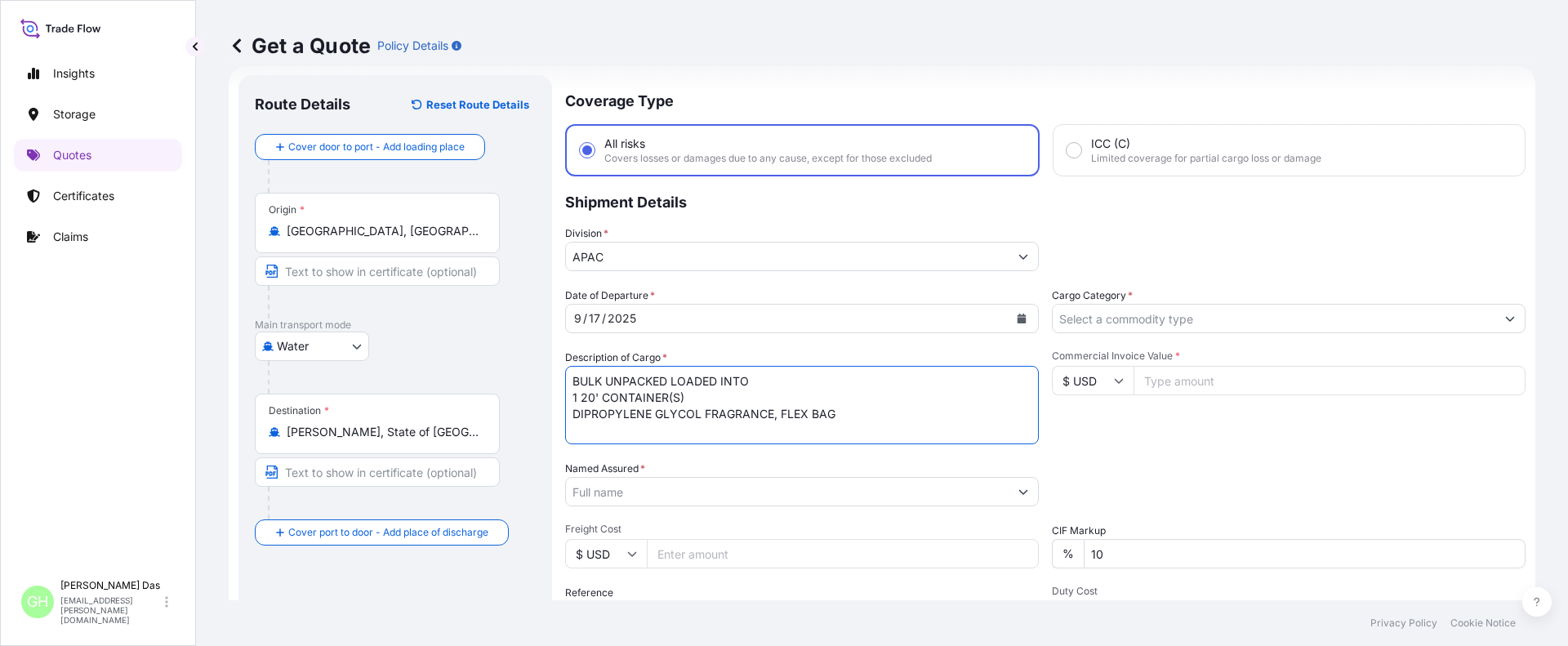
click at [574, 380] on textarea "BULK UNPACKED LOADED INTO 1 20' CONTAINER(S) DIPROPYLENE GLYCOL FRAGRANCE, FLEX…" at bounding box center [802, 404] width 473 height 78
type textarea "1 BULK UNPACKED LOADED INTO 1 20' CONTAINER(S) DIPROPYLENE GLYCOL FRAGRANCE, FL…"
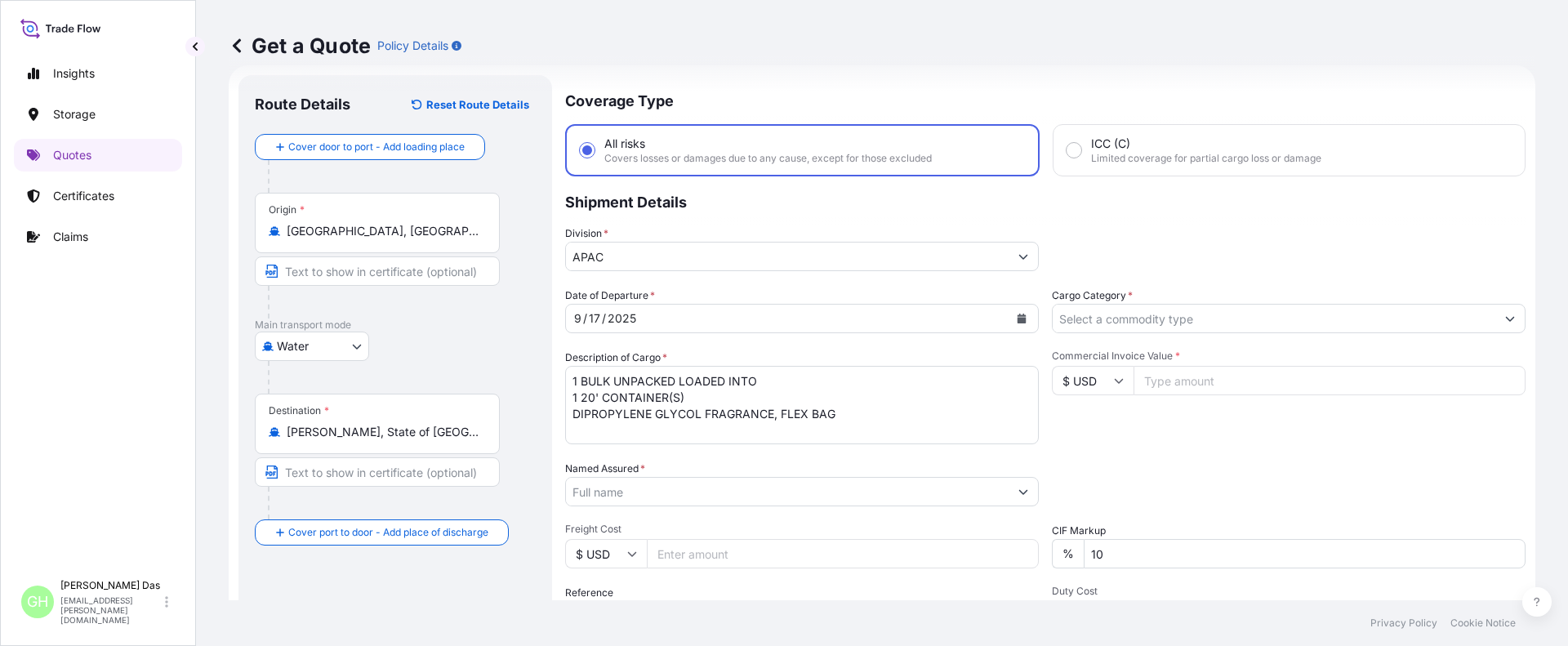
click at [1064, 465] on div "Packing Category Type to search a container mode Please select a primary mode o…" at bounding box center [1289, 483] width 473 height 46
click at [91, 386] on div "Insights Storage Quotes Certificates Claims" at bounding box center [98, 307] width 168 height 529
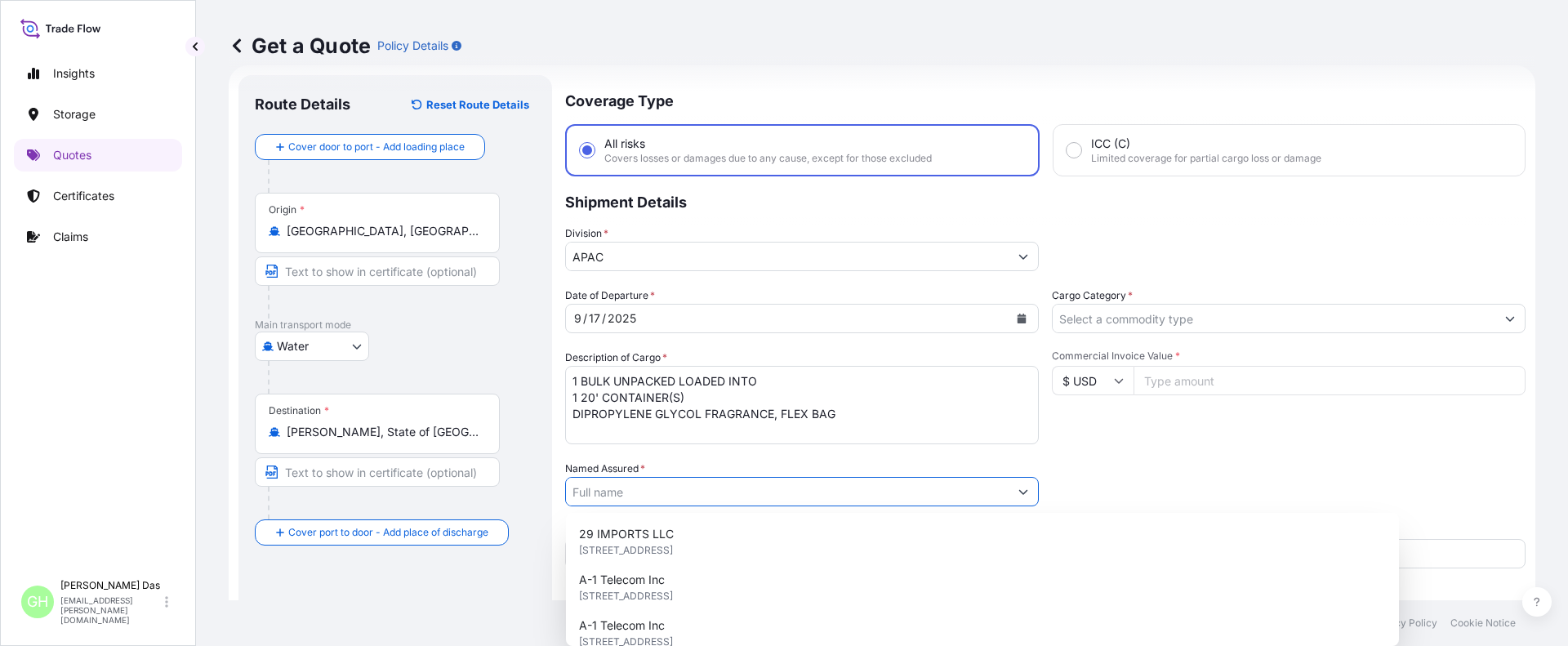
click at [618, 482] on input "Named Assured *" at bounding box center [786, 491] width 442 height 30
paste input "LYONDELL CHEMICAL COMPANY"
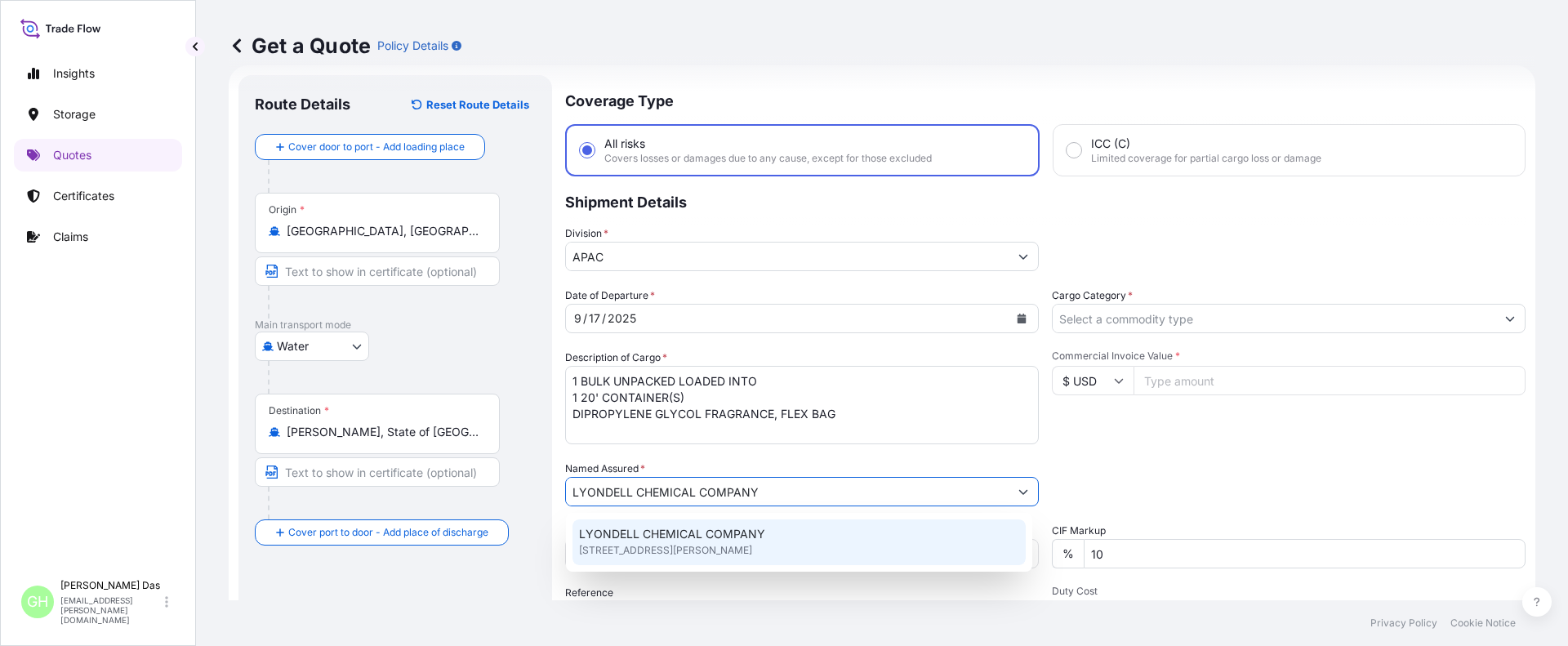
click at [679, 539] on span "LYONDELL CHEMICAL COMPANY" at bounding box center [671, 534] width 187 height 16
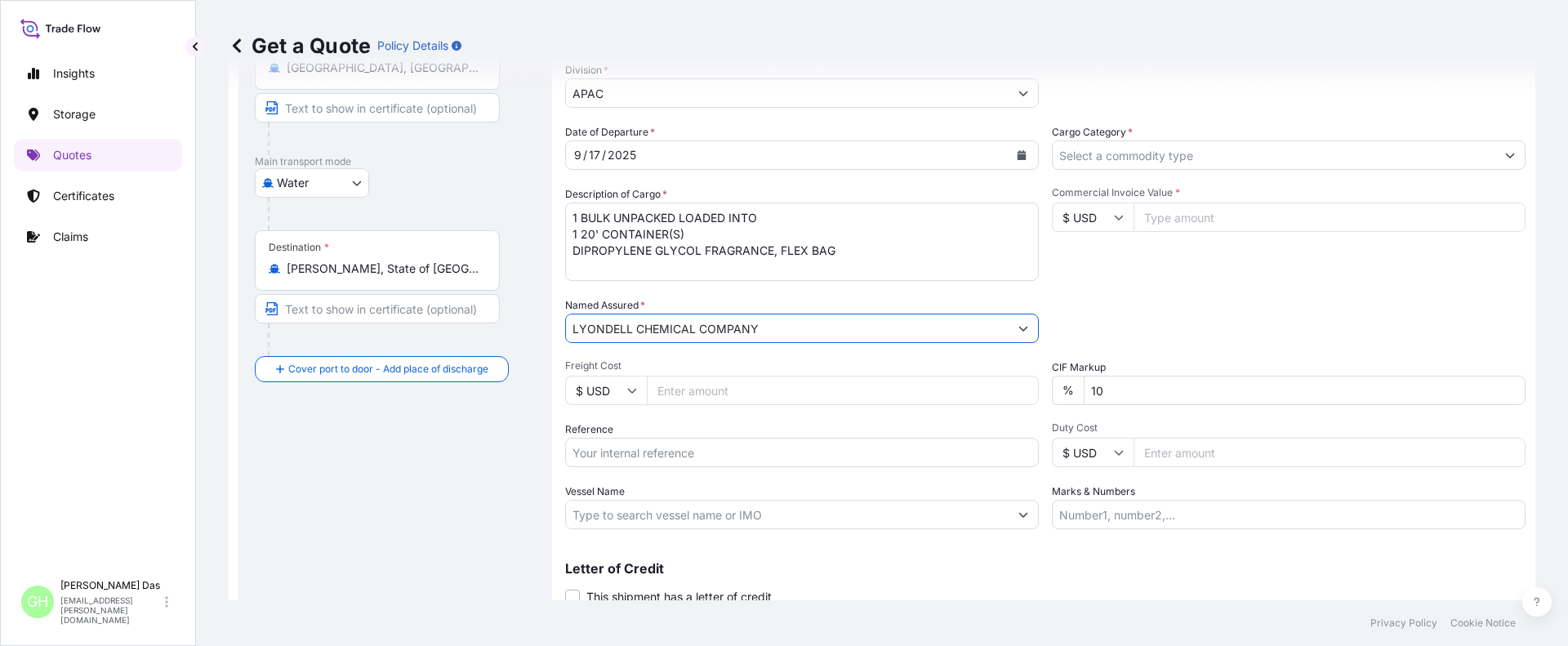
scroll to position [250, 0]
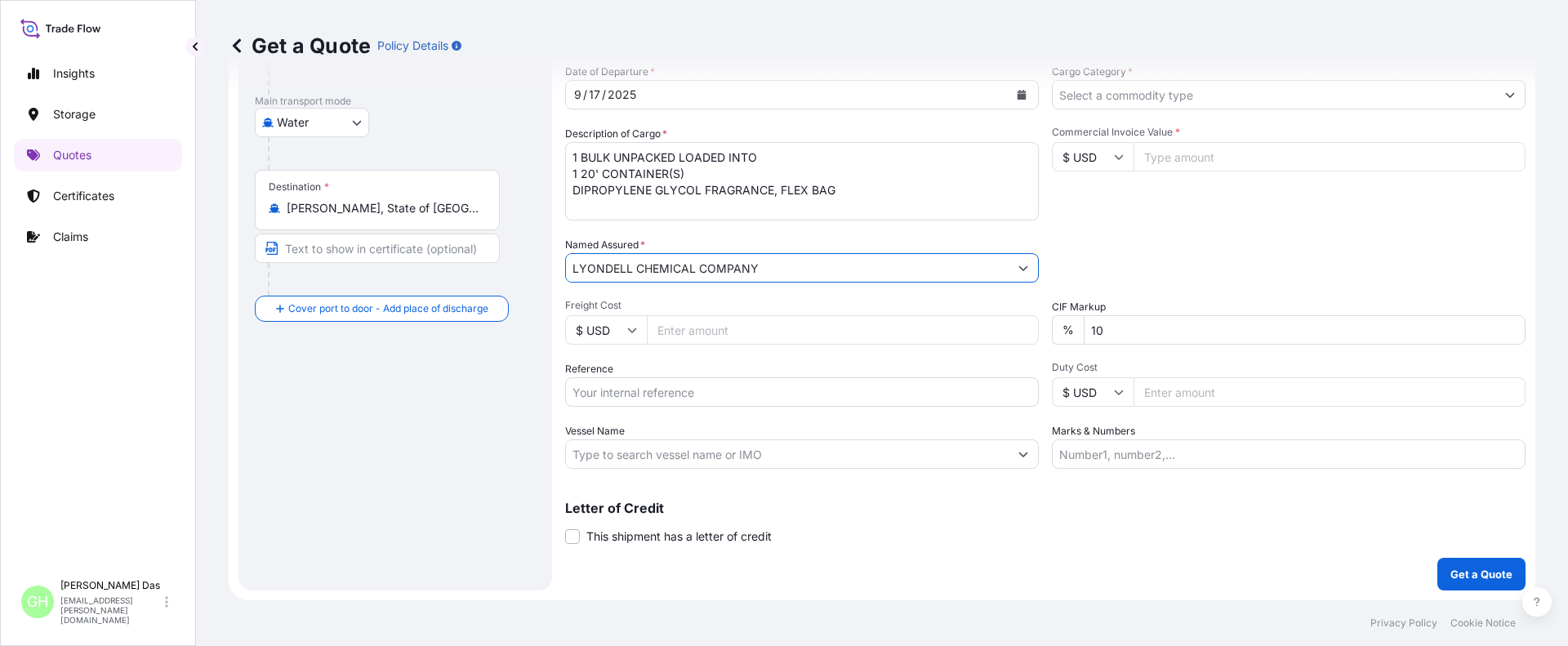
type input "LYONDELL CHEMICAL COMPANY"
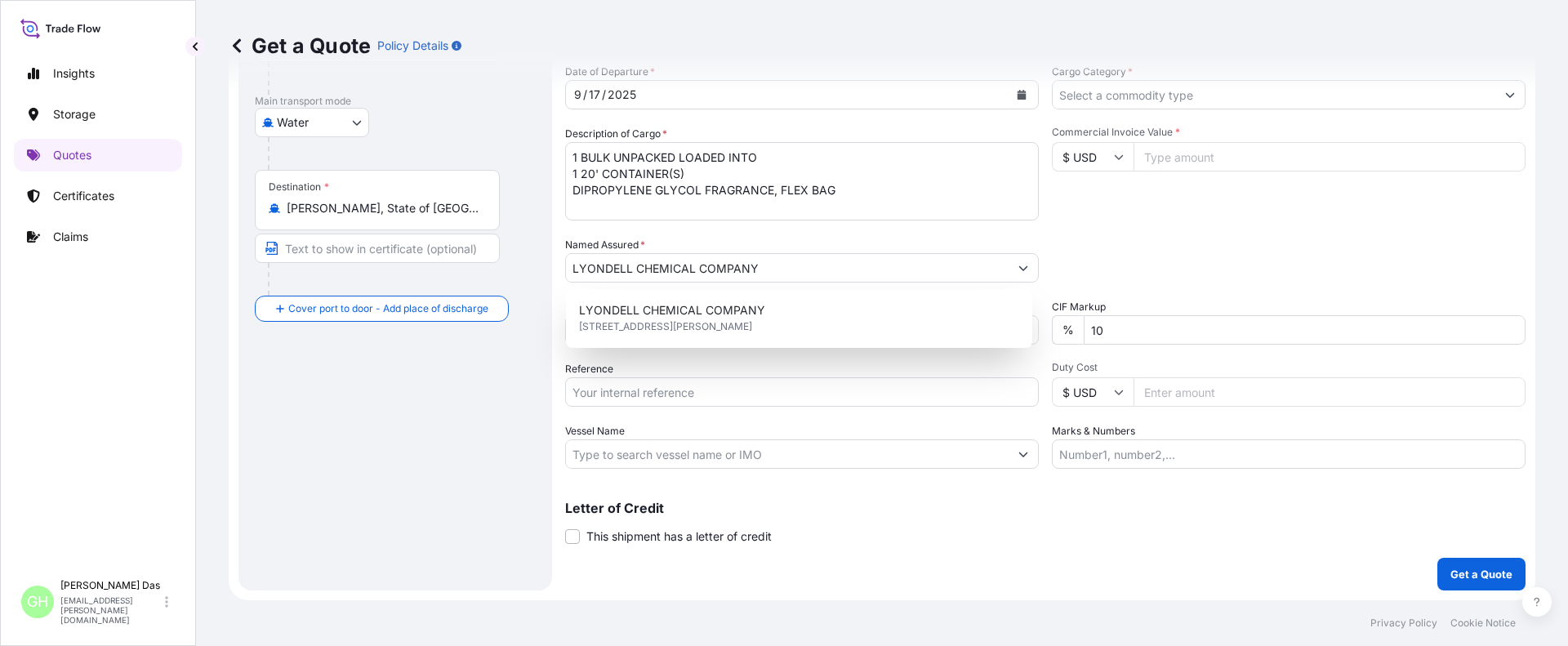
click at [975, 558] on div "Coverage Type All risks Covers losses or damages due to any cause, except for t…" at bounding box center [1045, 220] width 960 height 739
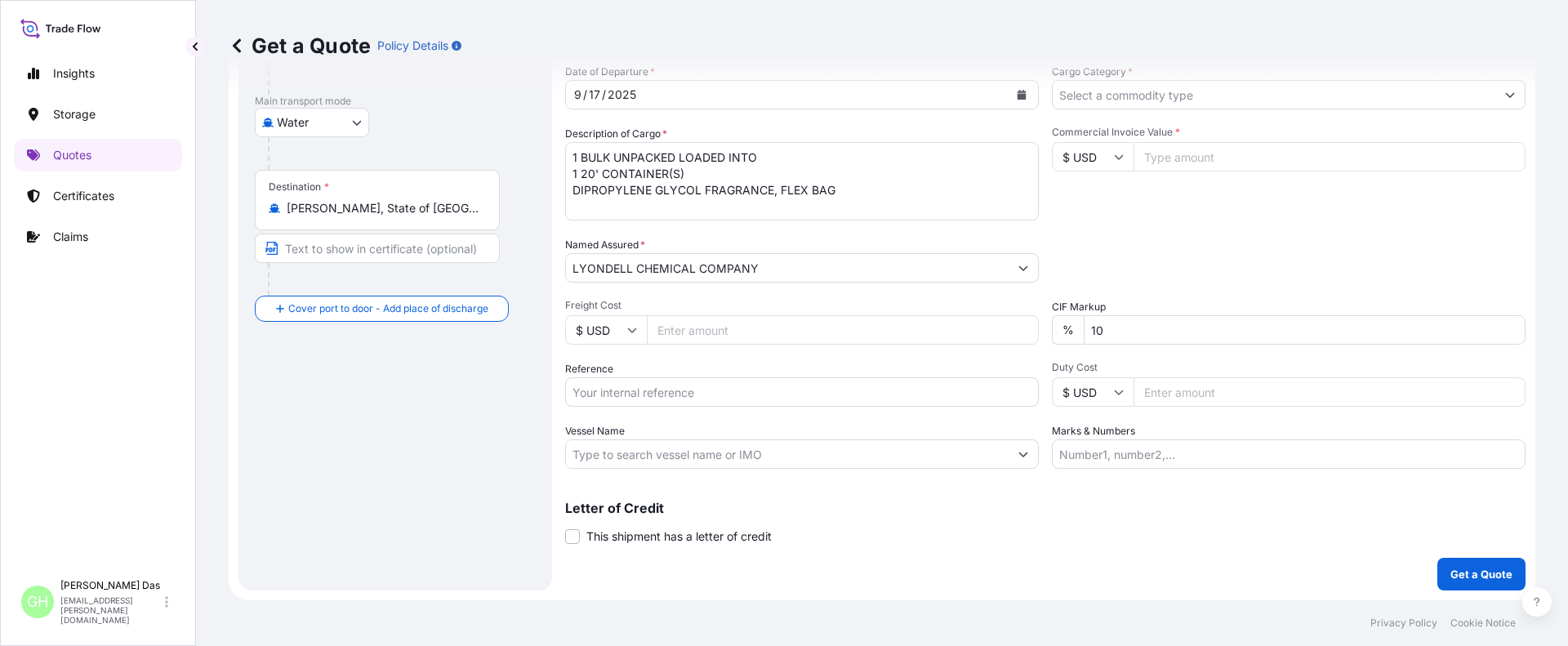
click at [622, 399] on input "Reference" at bounding box center [802, 392] width 473 height 30
click at [625, 395] on input "Reference" at bounding box center [802, 392] width 473 height 30
paste input "10420855084 / 5013219308"
type input "10420855084 / 5013219308"
click at [616, 453] on input "Vessel Name" at bounding box center [786, 455] width 442 height 30
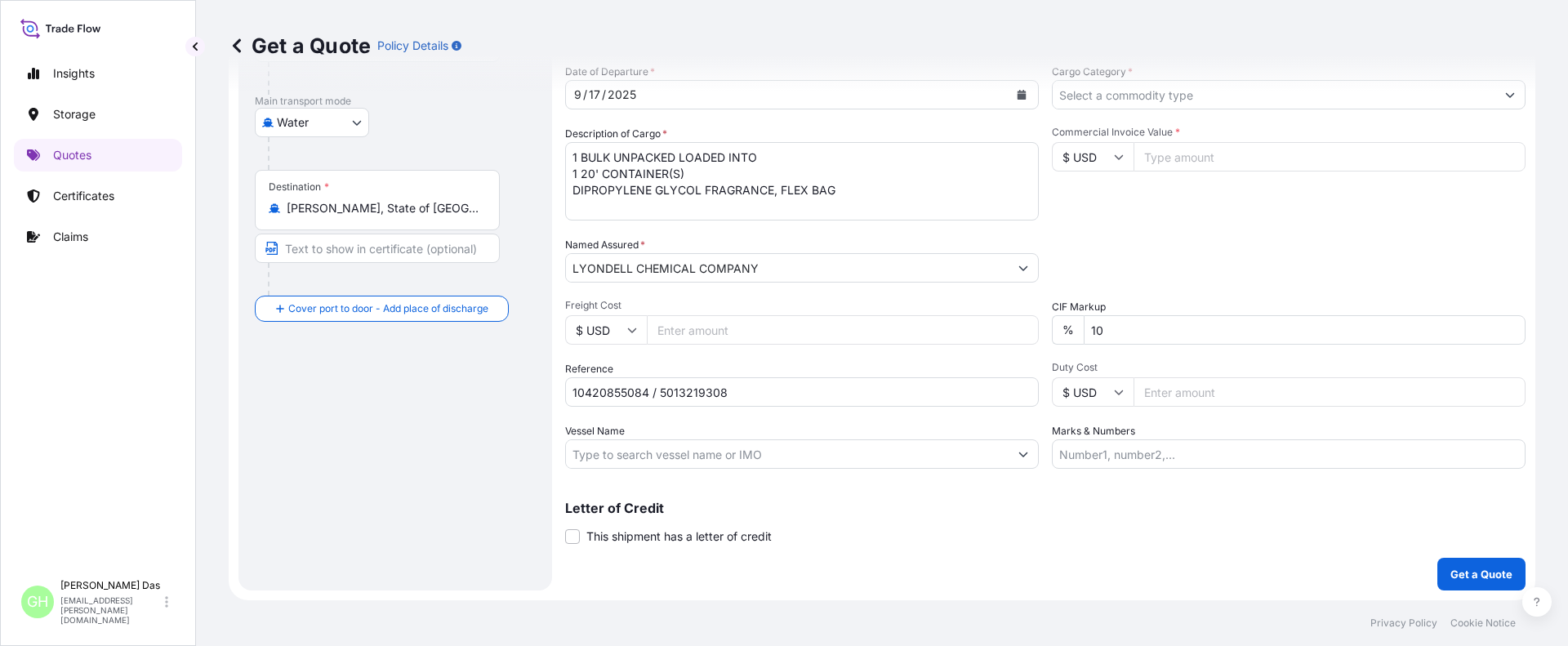
click at [297, 516] on div "Route Details Reset Route Details Cover door to port - Add loading place Place …" at bounding box center [395, 220] width 281 height 706
click at [609, 450] on input "Vessel Name" at bounding box center [786, 455] width 442 height 30
paste input "[GEOGRAPHIC_DATA]"
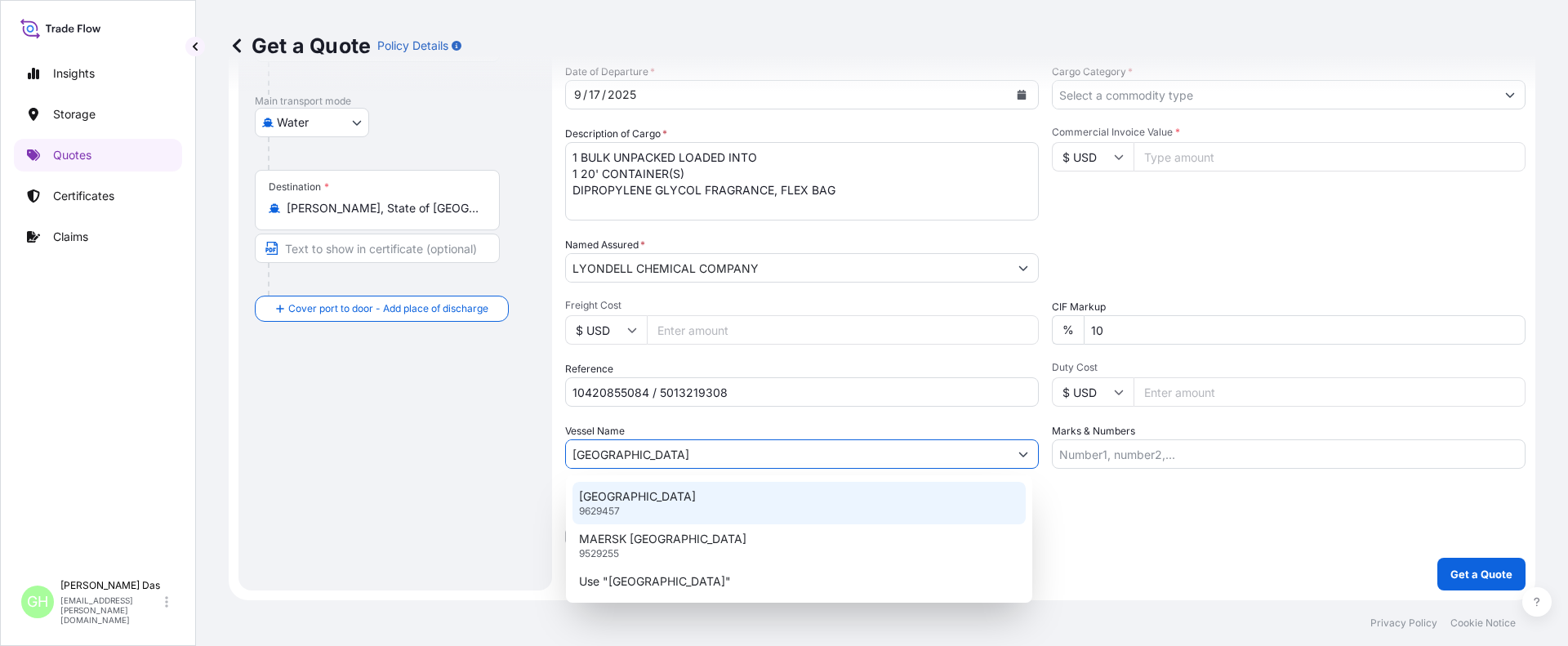
click at [625, 496] on p "[GEOGRAPHIC_DATA]" at bounding box center [637, 496] width 117 height 16
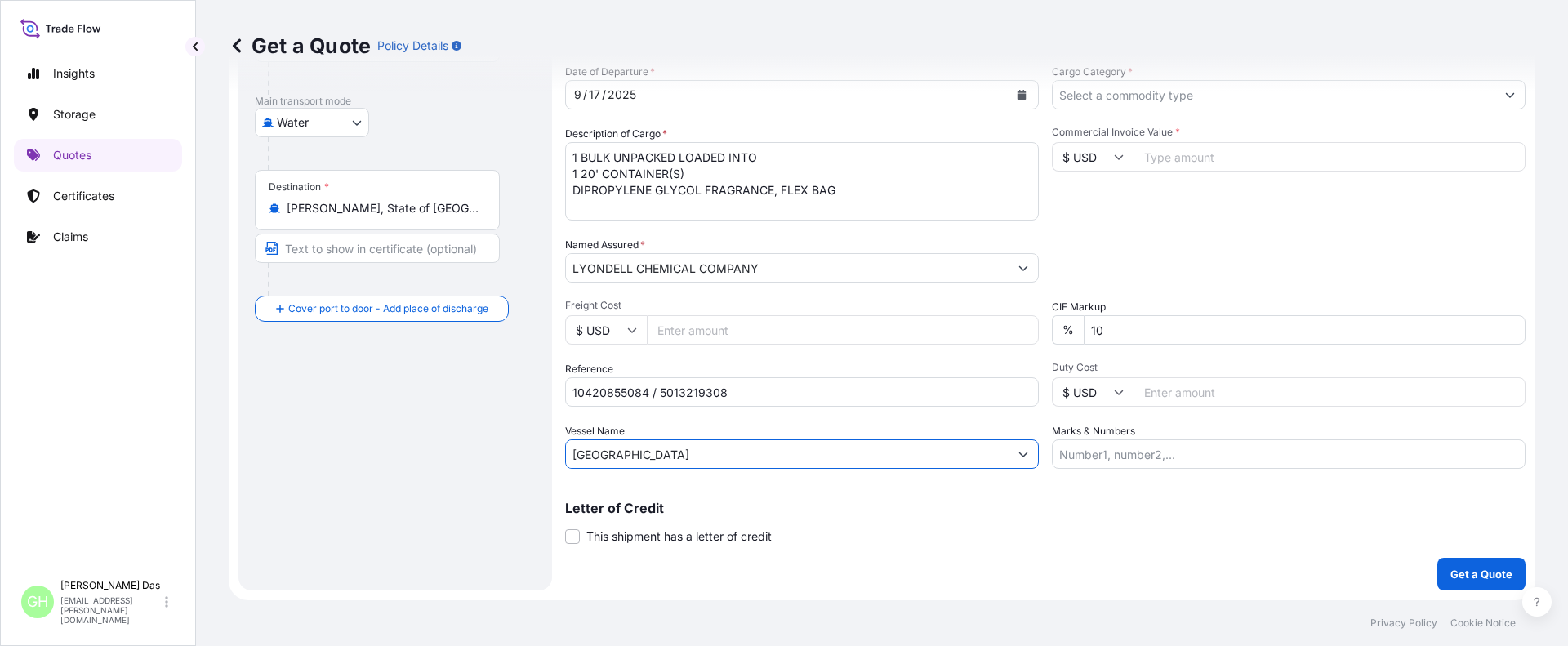
type input "[GEOGRAPHIC_DATA]"
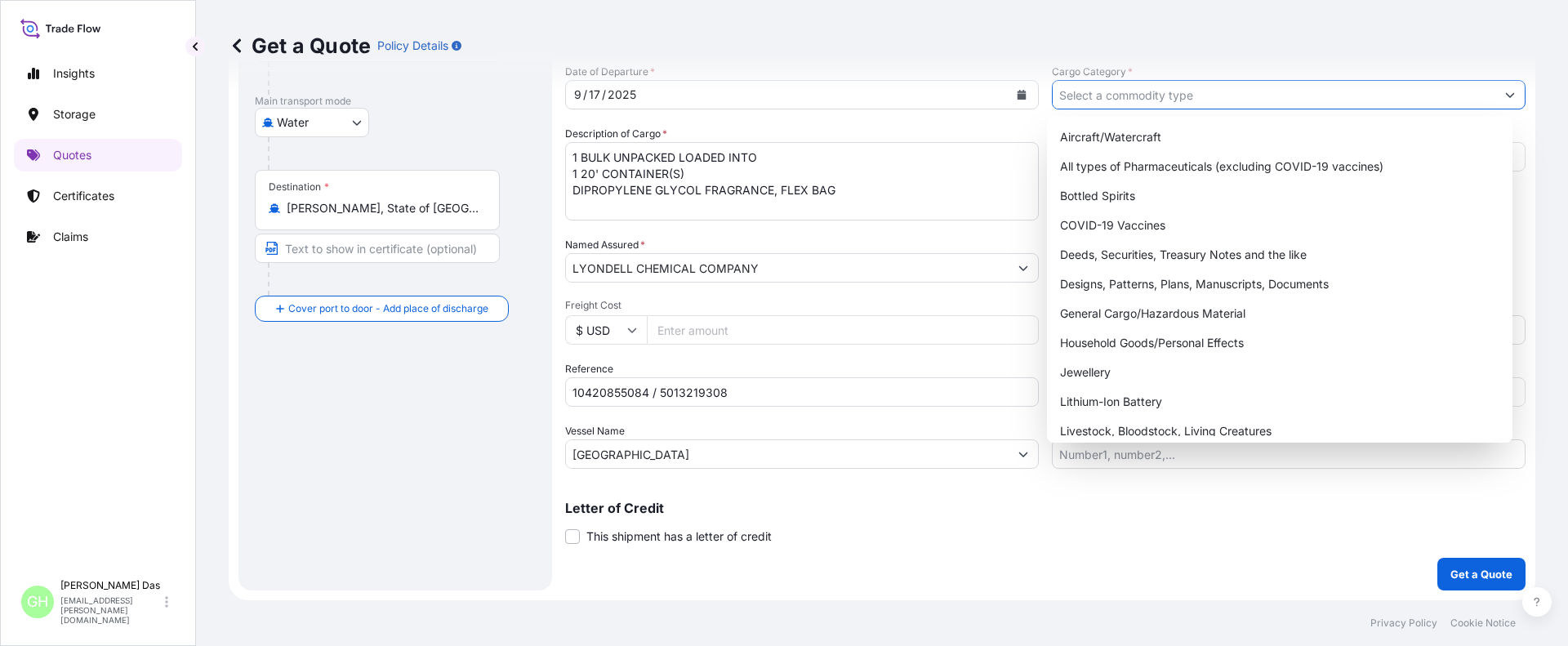
click at [1146, 95] on input "Cargo Category *" at bounding box center [1274, 95] width 442 height 30
click at [1088, 313] on div "General Cargo/Hazardous Material" at bounding box center [1280, 314] width 453 height 30
type input "General Cargo/Hazardous Material"
click at [422, 470] on div "Route Details Reset Route Details Cover door to port - Add loading place Place …" at bounding box center [395, 220] width 281 height 706
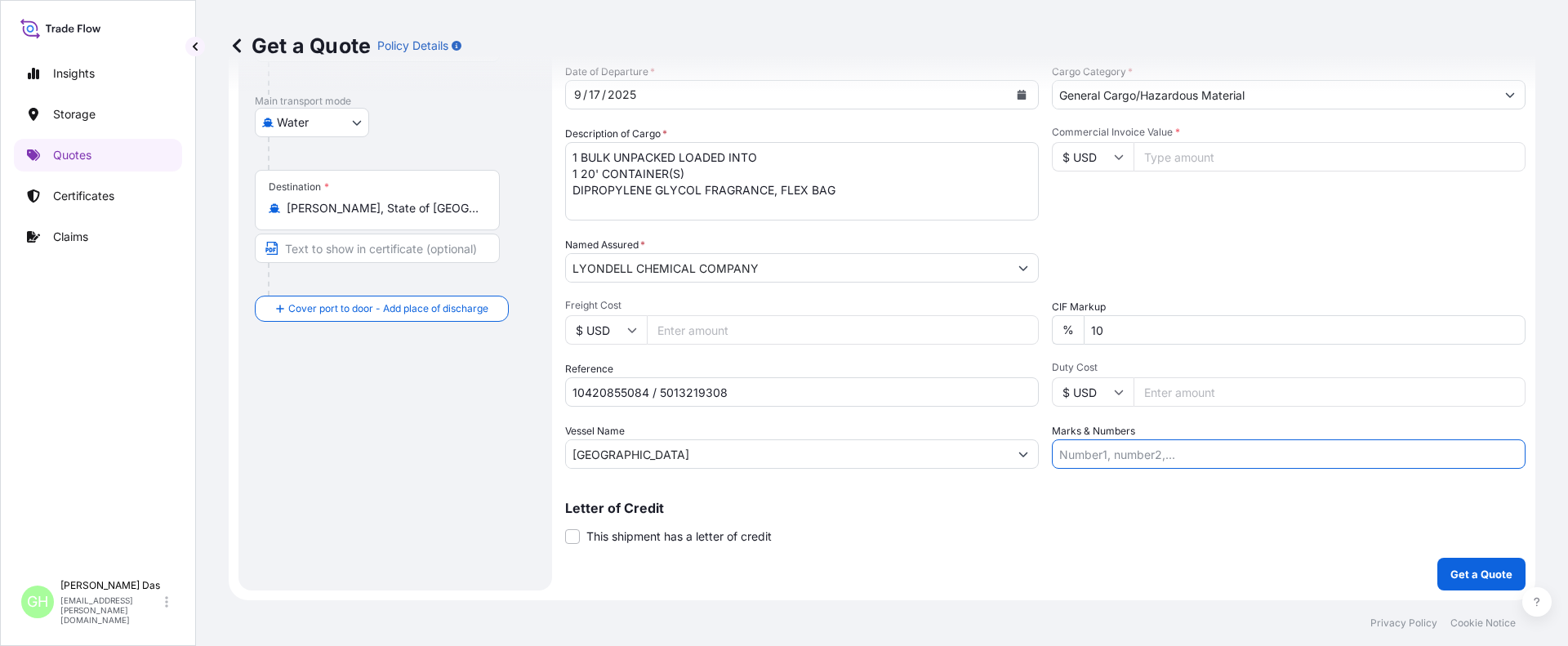
click at [1111, 464] on input "Marks & Numbers" at bounding box center [1289, 455] width 473 height 30
paste input "CUSTOMER PO NUMBER 4900881505"
type input "CUSTOMER PO NUMBER 4900881505"
click at [1173, 161] on input "Commercial Invoice Value *" at bounding box center [1329, 157] width 392 height 30
paste input "24592.08"
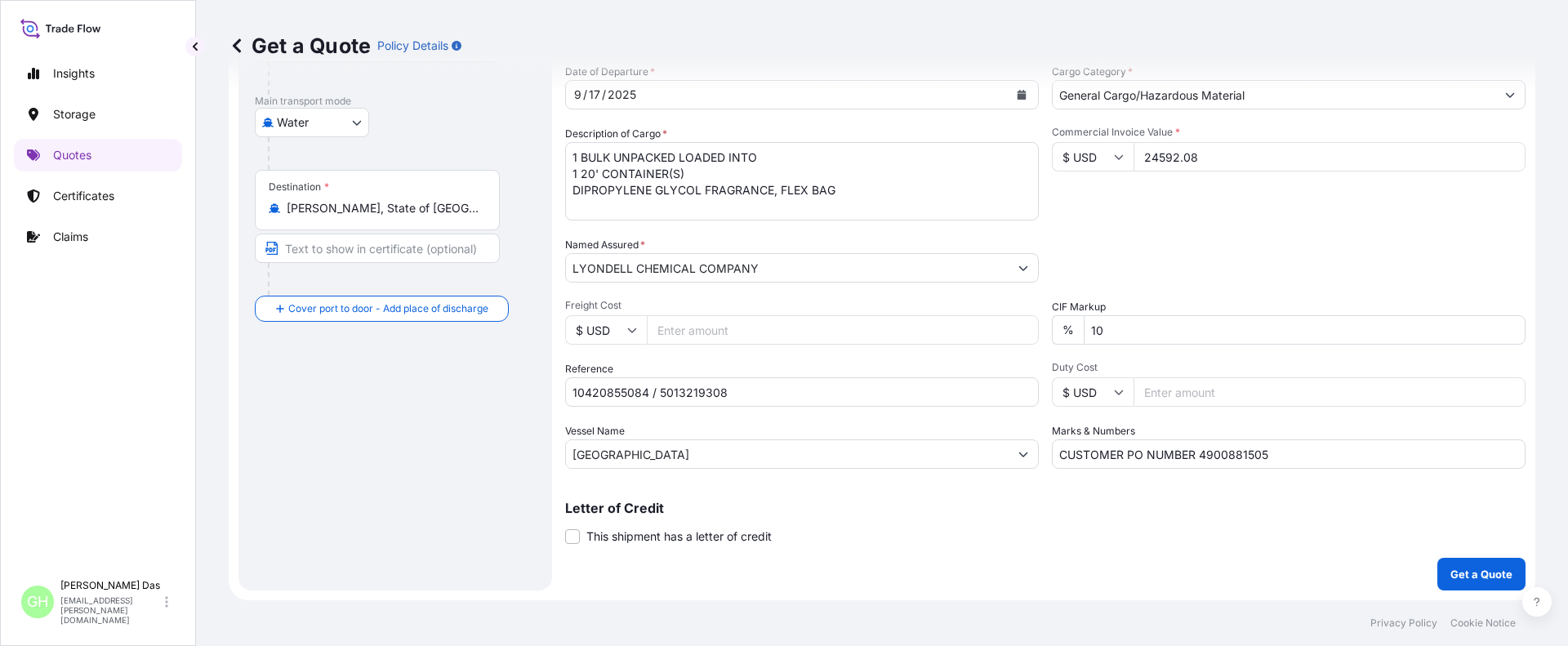
type input "24592.08"
drag, startPoint x: 1169, startPoint y: 242, endPoint x: 1155, endPoint y: 233, distance: 16.6
click at [1163, 238] on div "Packing Category Type to search a container mode Please select a primary mode o…" at bounding box center [1289, 260] width 473 height 46
click at [1329, 521] on div "Letter of Credit This shipment has a letter of credit Letter of credit * Letter…" at bounding box center [1045, 523] width 960 height 44
click at [1461, 565] on button "Get a Quote" at bounding box center [1481, 574] width 88 height 33
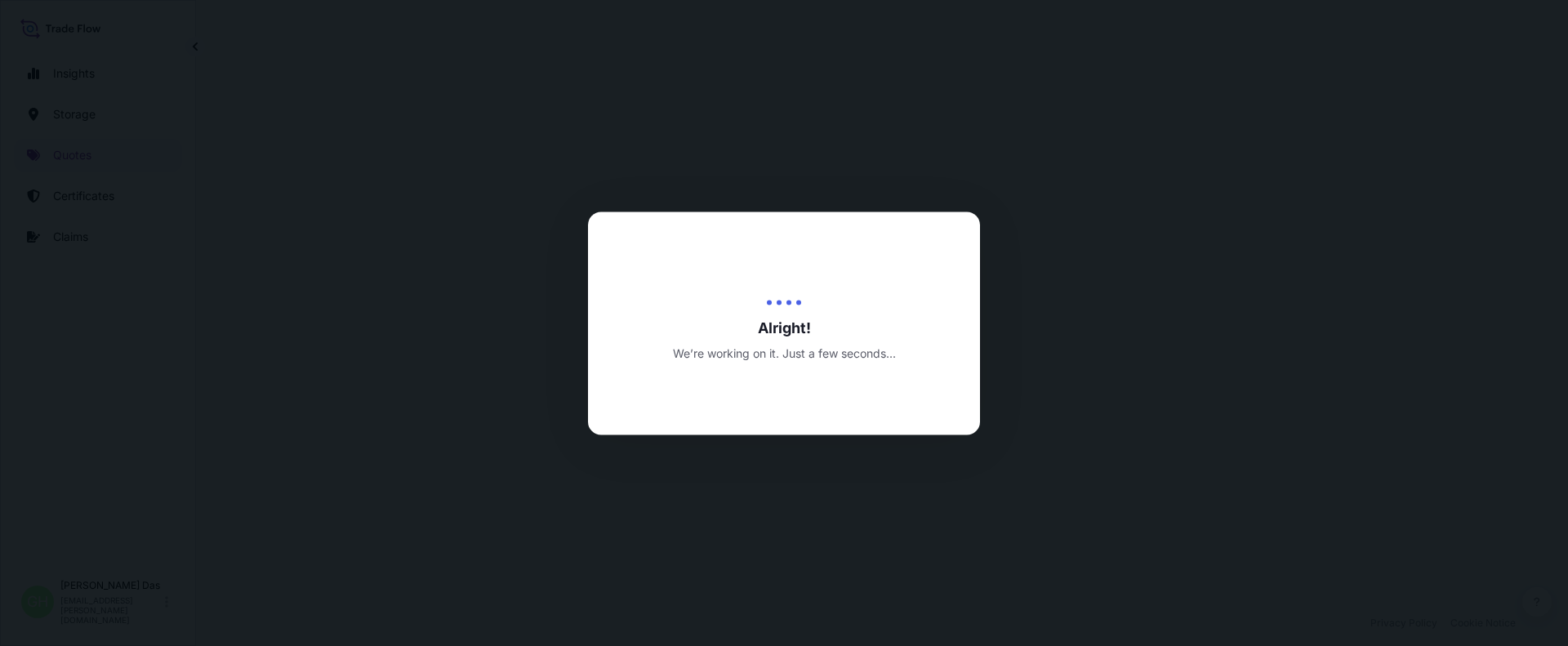
select select "Water"
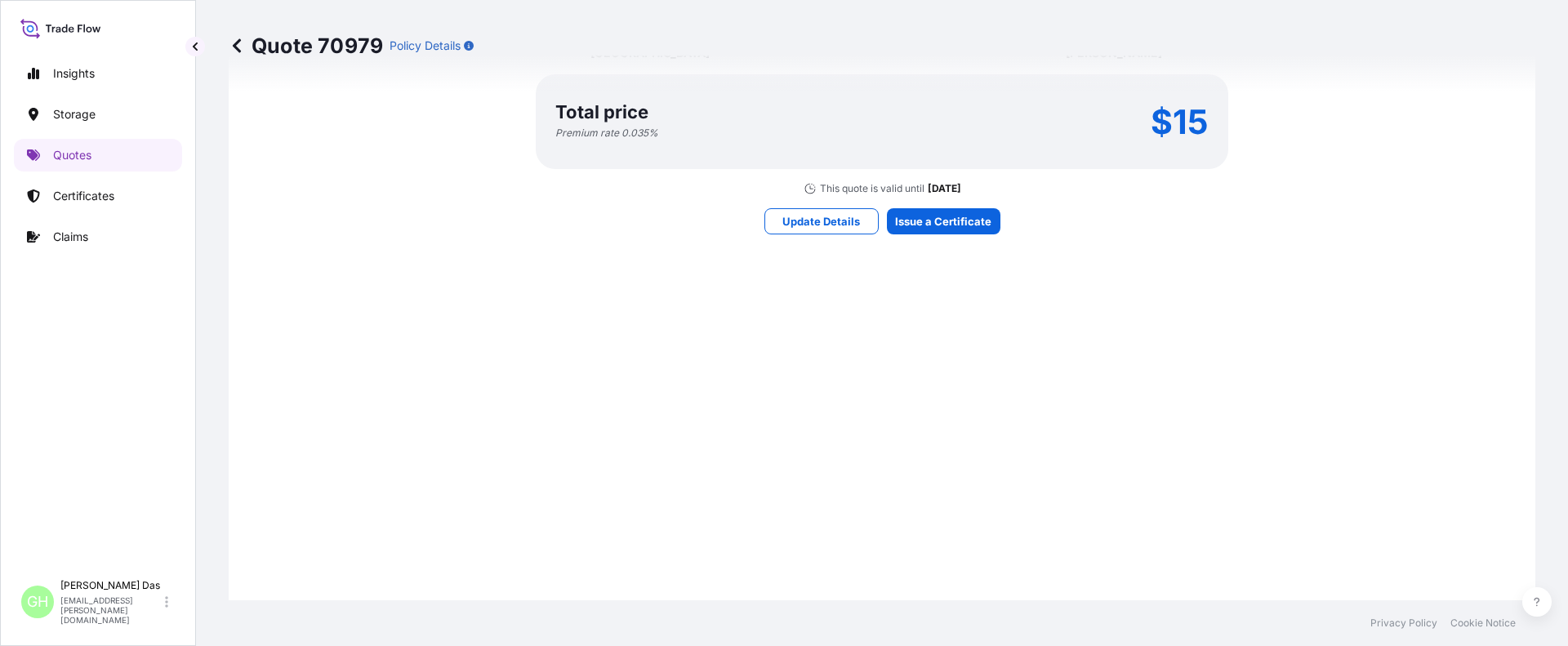
scroll to position [1474, 0]
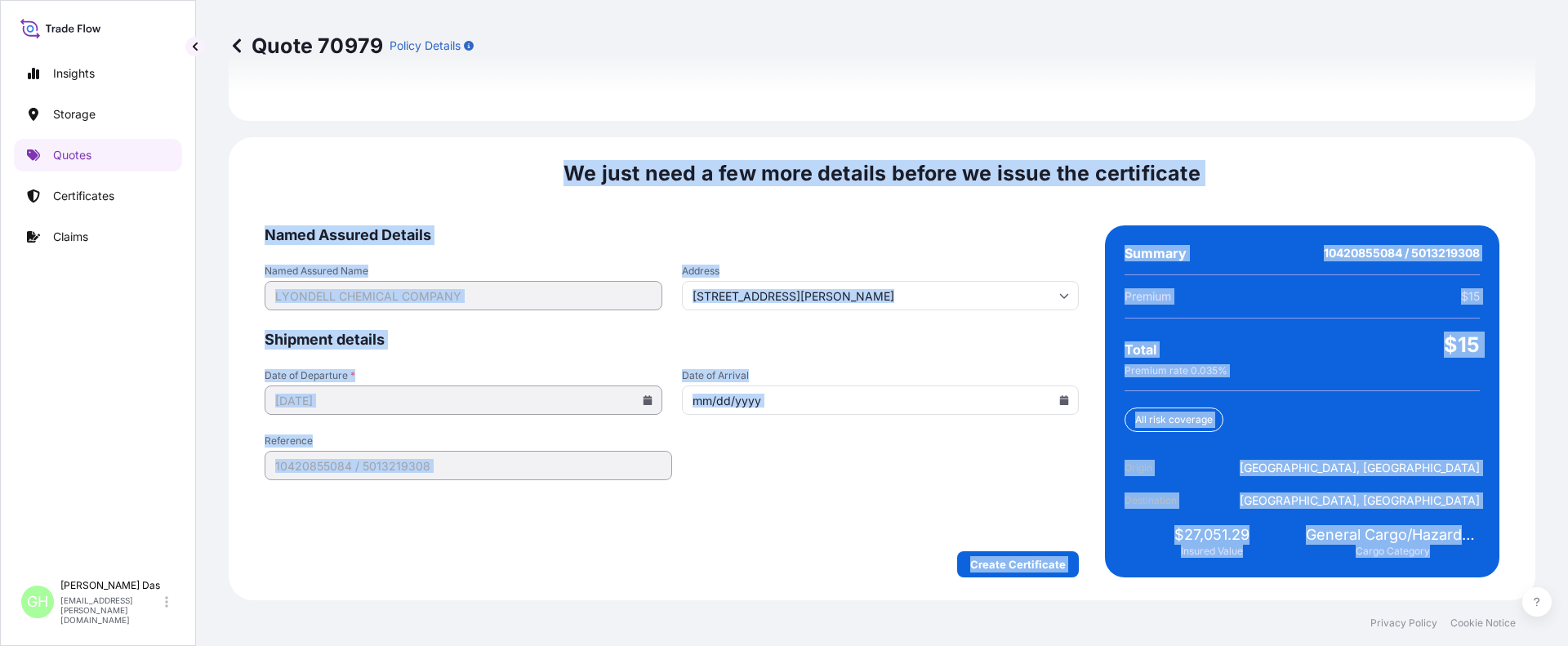
click at [800, 551] on div "Create Certificate" at bounding box center [671, 565] width 814 height 26
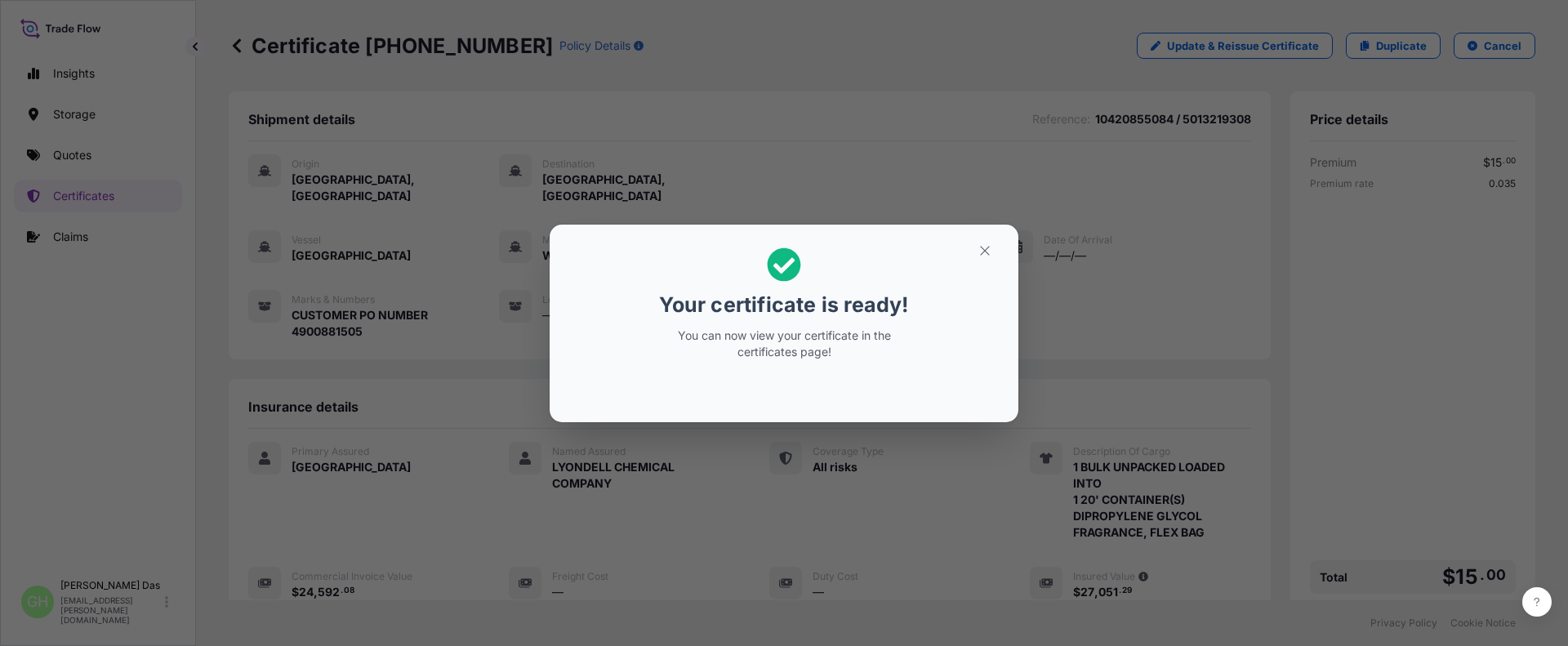
click at [300, 475] on div "Your certificate is ready! You can now view your certificate in the certificate…" at bounding box center [784, 323] width 1568 height 646
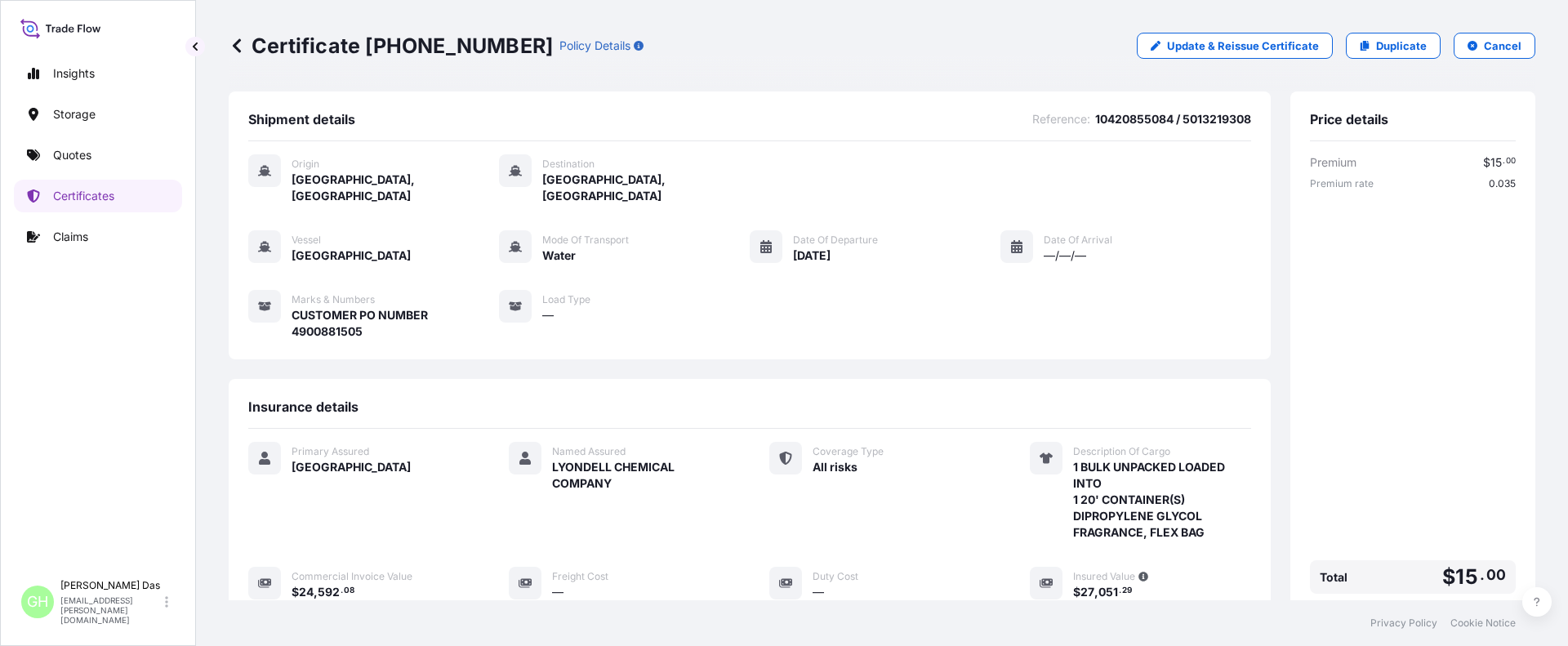
scroll to position [278, 0]
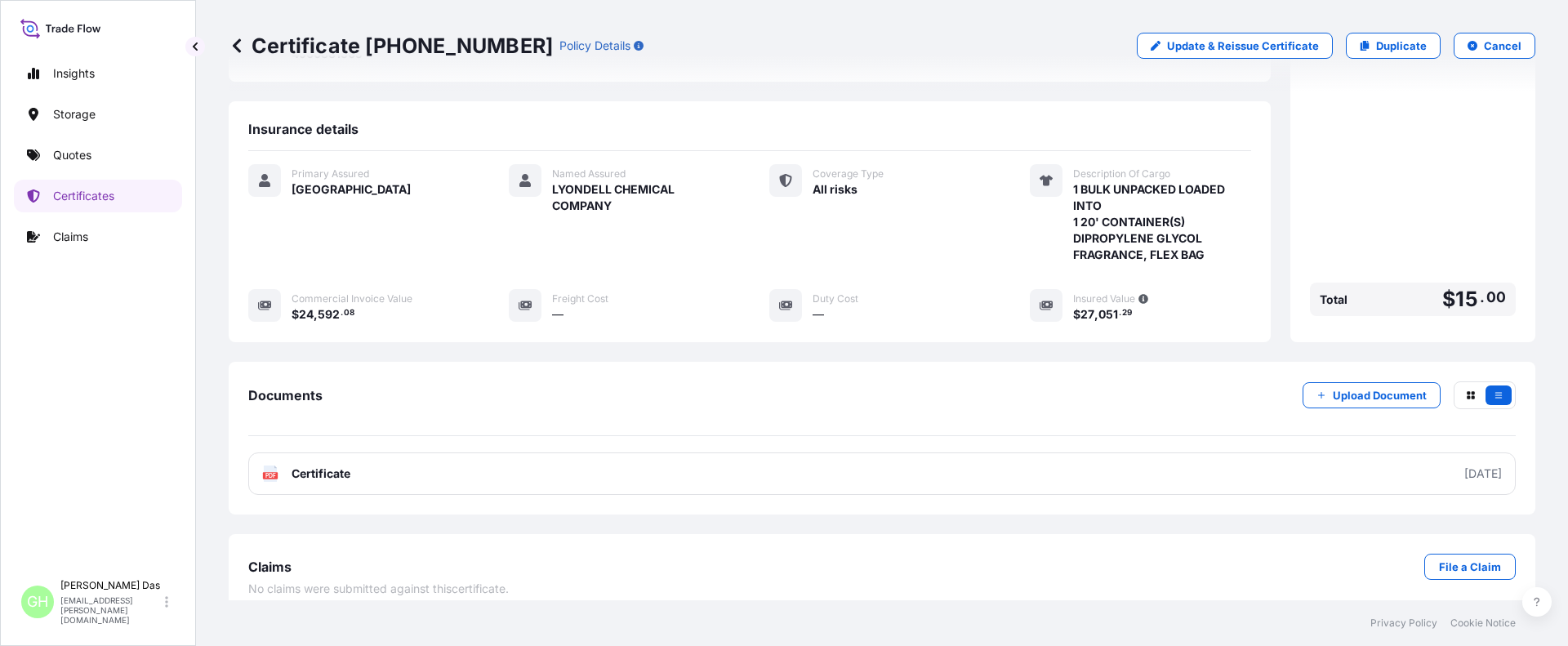
click at [1188, 456] on link "PDF Certificate [DATE]" at bounding box center [882, 473] width 1267 height 43
